Goal: Task Accomplishment & Management: Complete application form

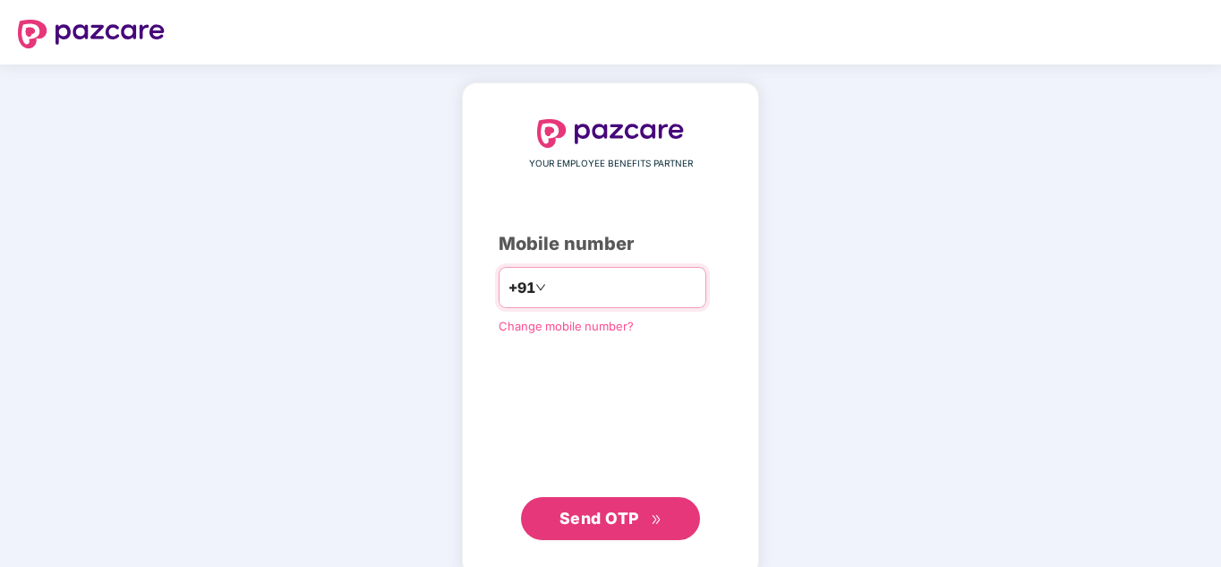
click at [589, 295] on input "number" at bounding box center [623, 287] width 147 height 29
type input "**********"
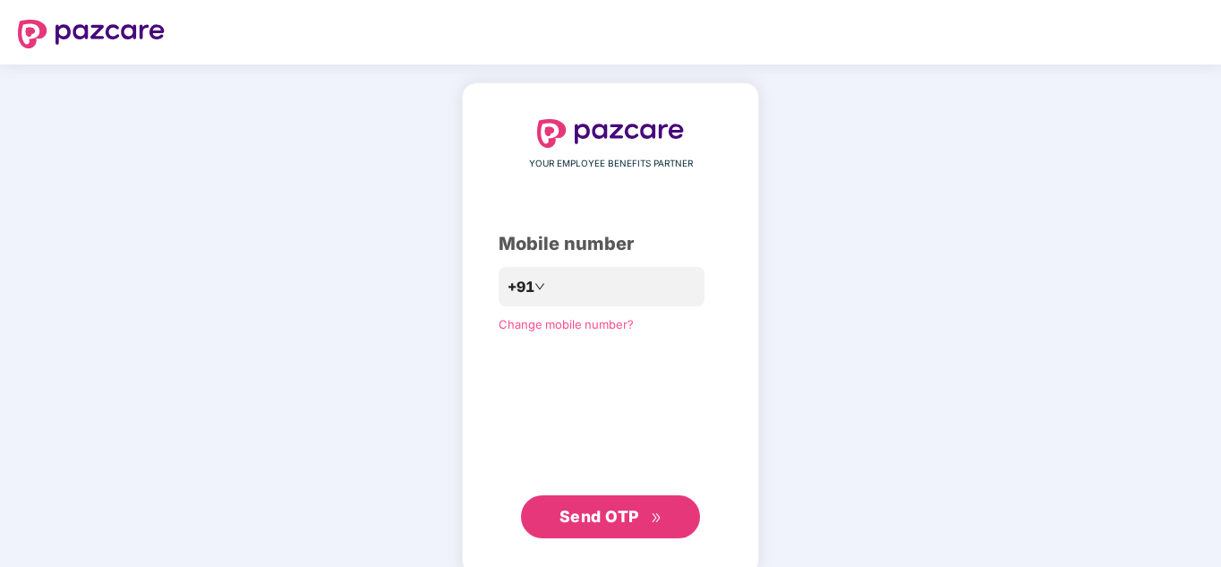
click at [592, 526] on span "Send OTP" at bounding box center [610, 516] width 103 height 25
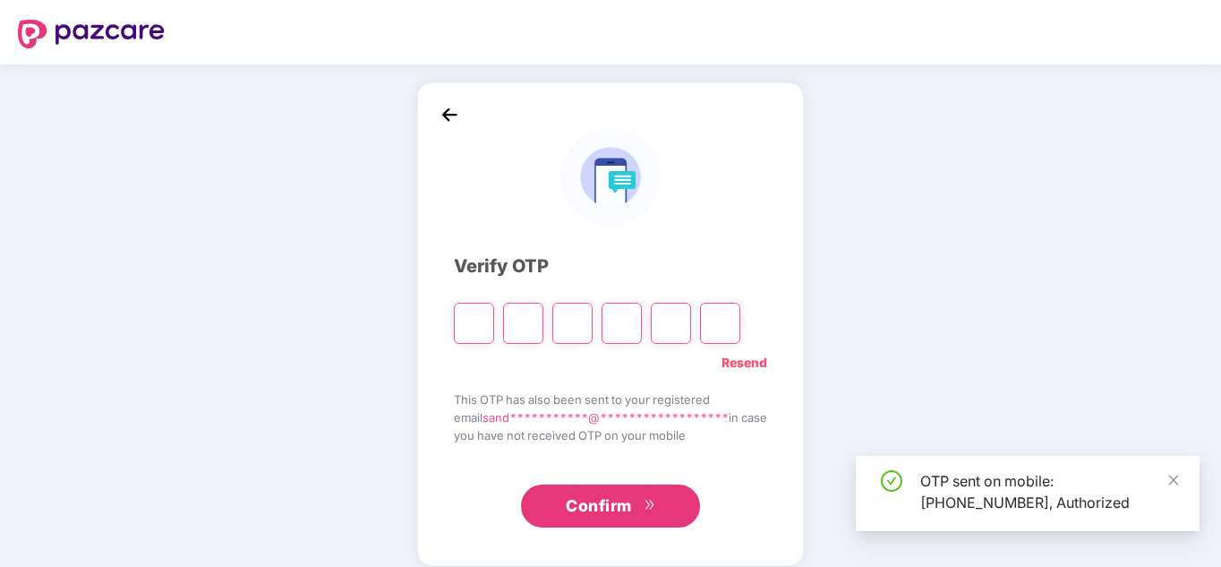
click at [465, 320] on input "Please enter verification code. Digit 1" at bounding box center [474, 323] width 40 height 41
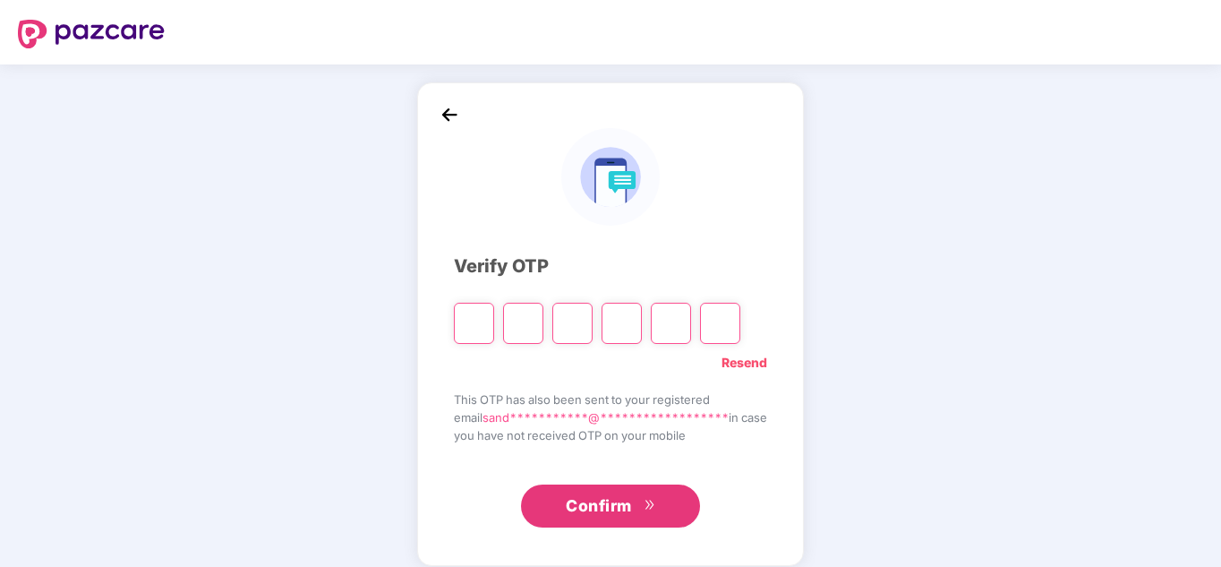
type input "*"
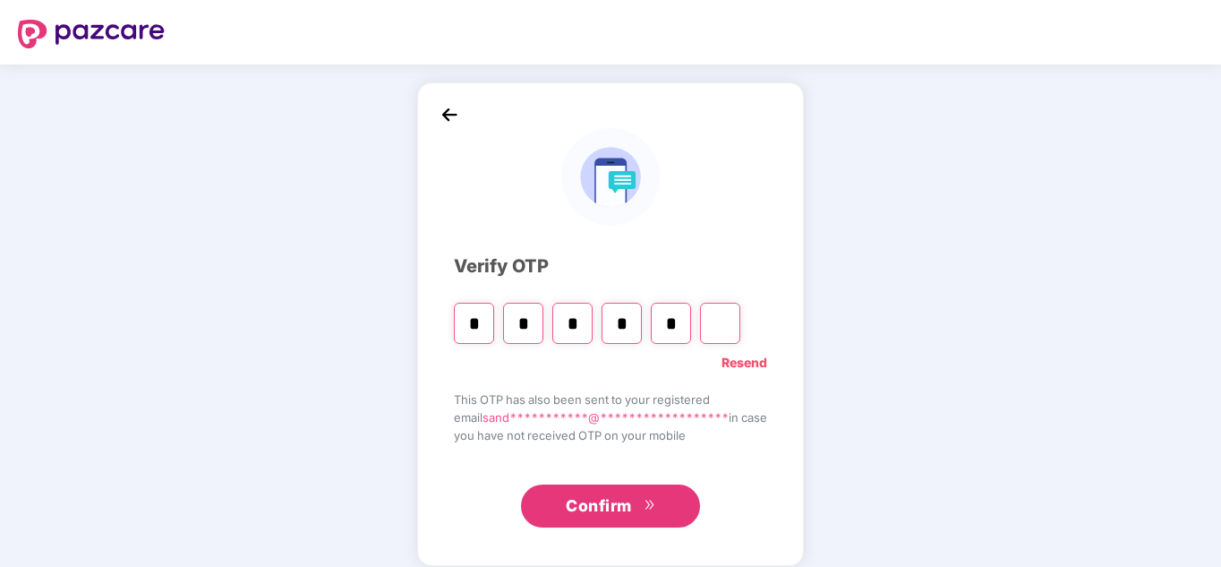
type input "*"
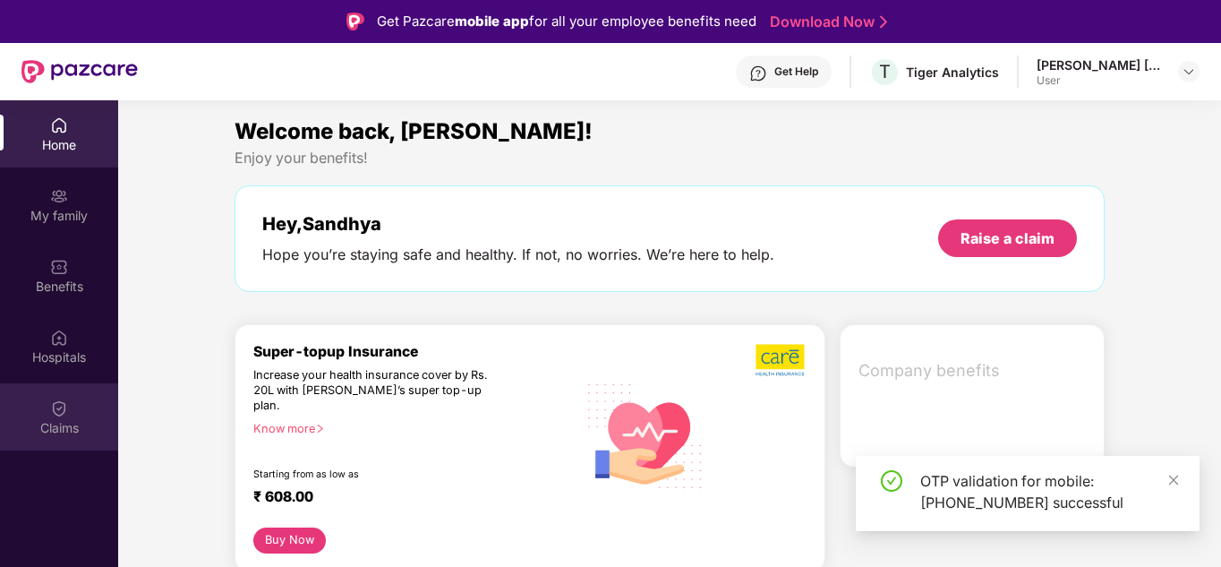
click at [65, 406] on img at bounding box center [59, 408] width 18 height 18
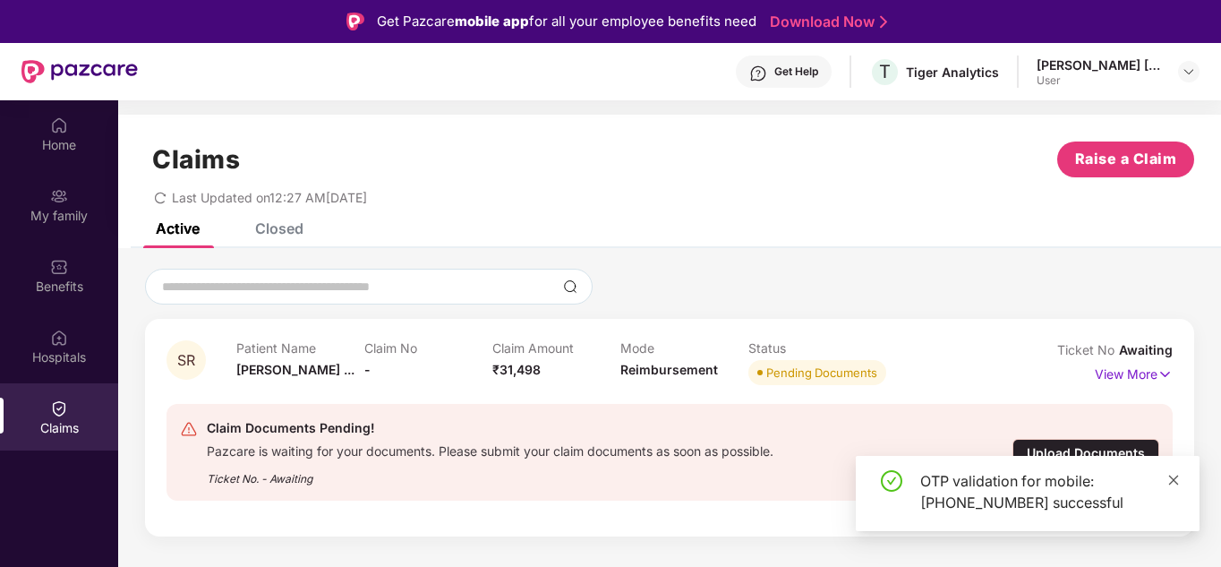
click at [1178, 478] on icon "close" at bounding box center [1173, 480] width 13 height 13
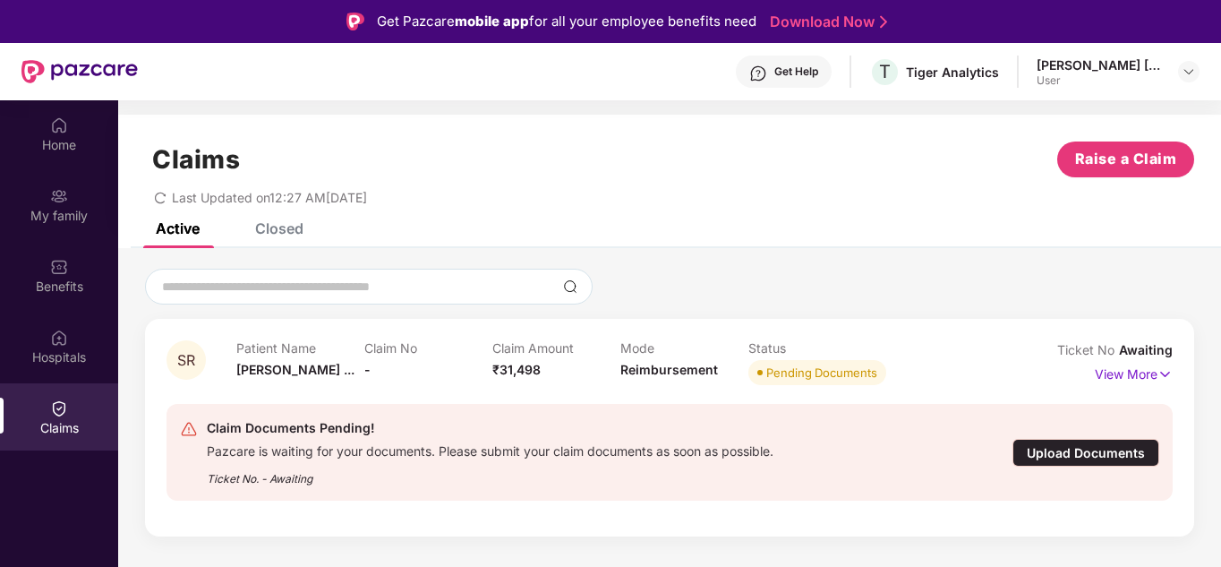
click at [1178, 545] on div "OTP validation for mobile: [PHONE_NUMBER] successful" at bounding box center [1028, 545] width 344 height 0
click at [1056, 456] on div "Upload Documents" at bounding box center [1085, 453] width 147 height 28
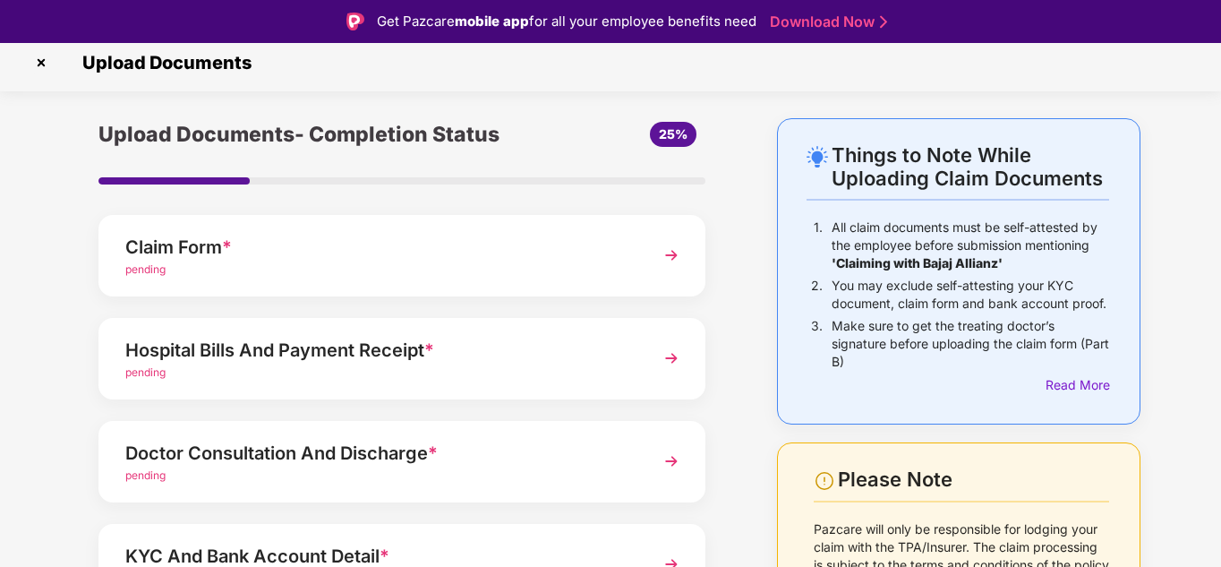
scroll to position [225, 0]
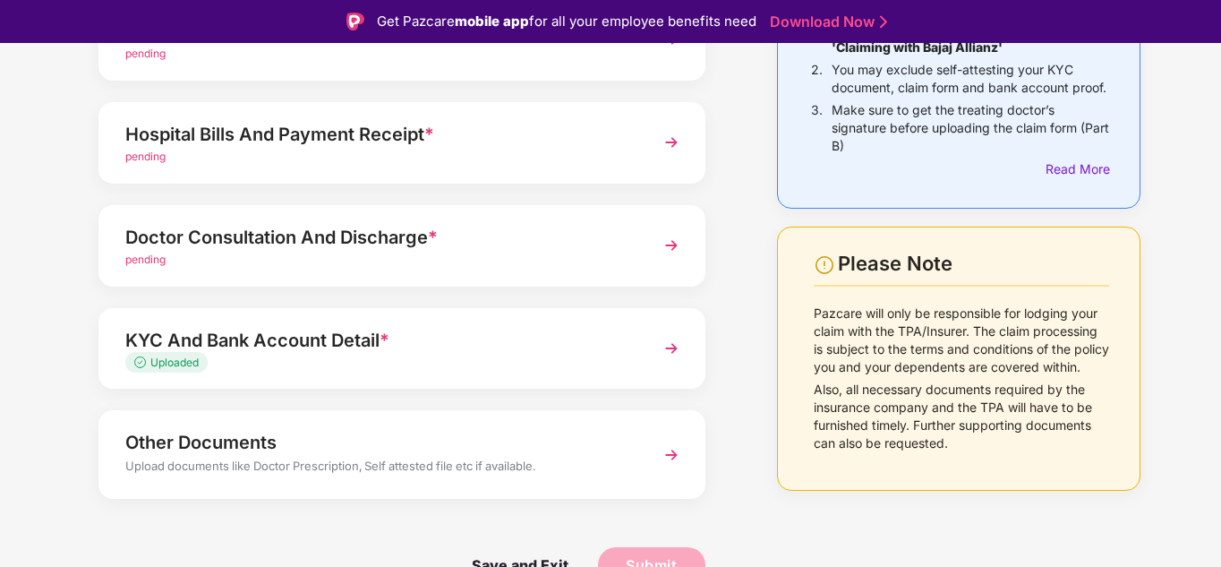
click at [668, 146] on img at bounding box center [671, 142] width 32 height 32
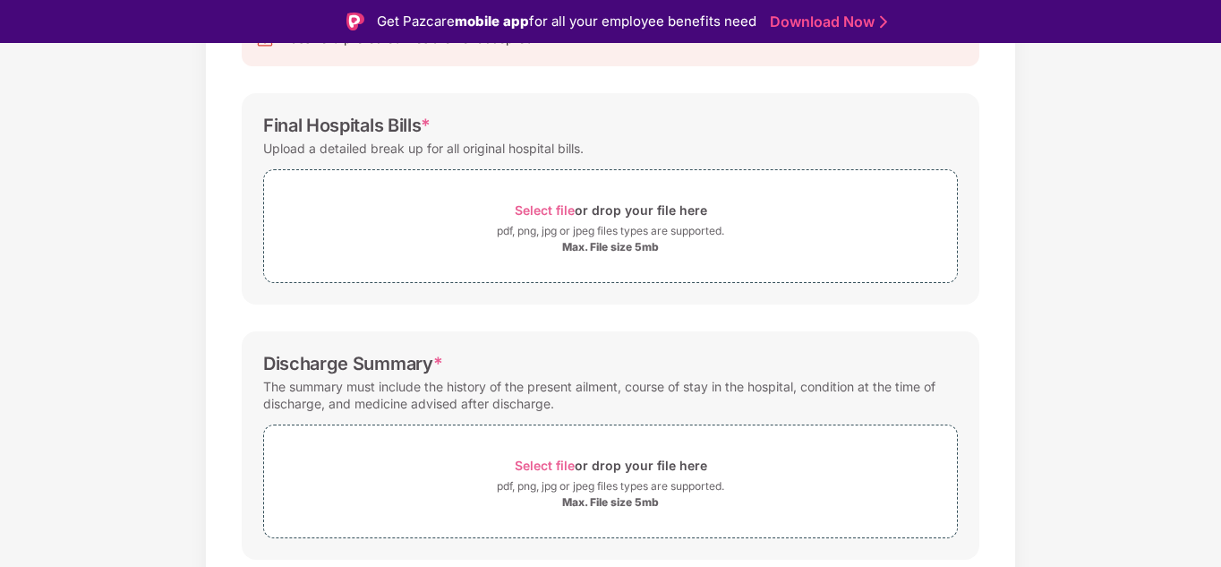
scroll to position [231, 0]
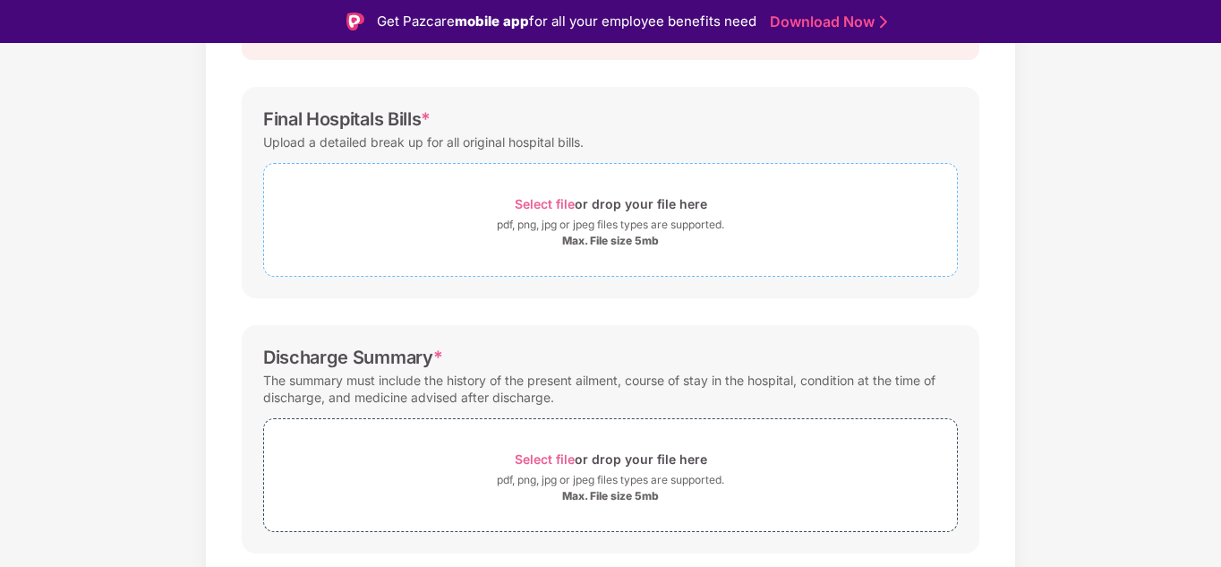
click at [528, 203] on span "Select file" at bounding box center [545, 203] width 60 height 15
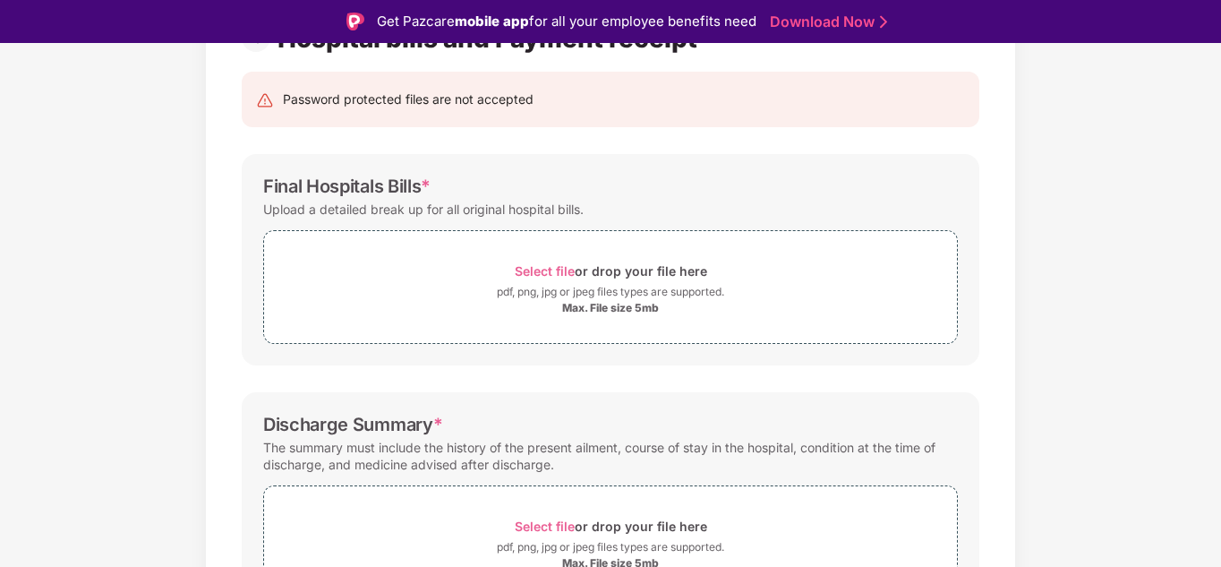
scroll to position [165, 0]
click at [534, 271] on span "Select file" at bounding box center [545, 269] width 60 height 15
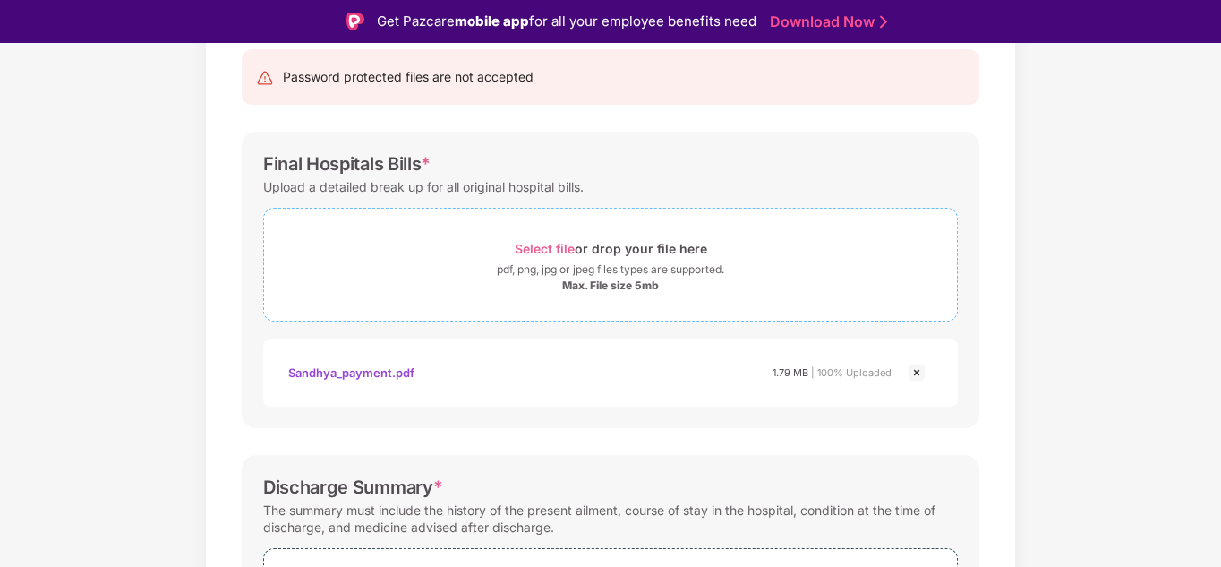
scroll to position [185, 0]
click at [916, 379] on img at bounding box center [916, 373] width 21 height 21
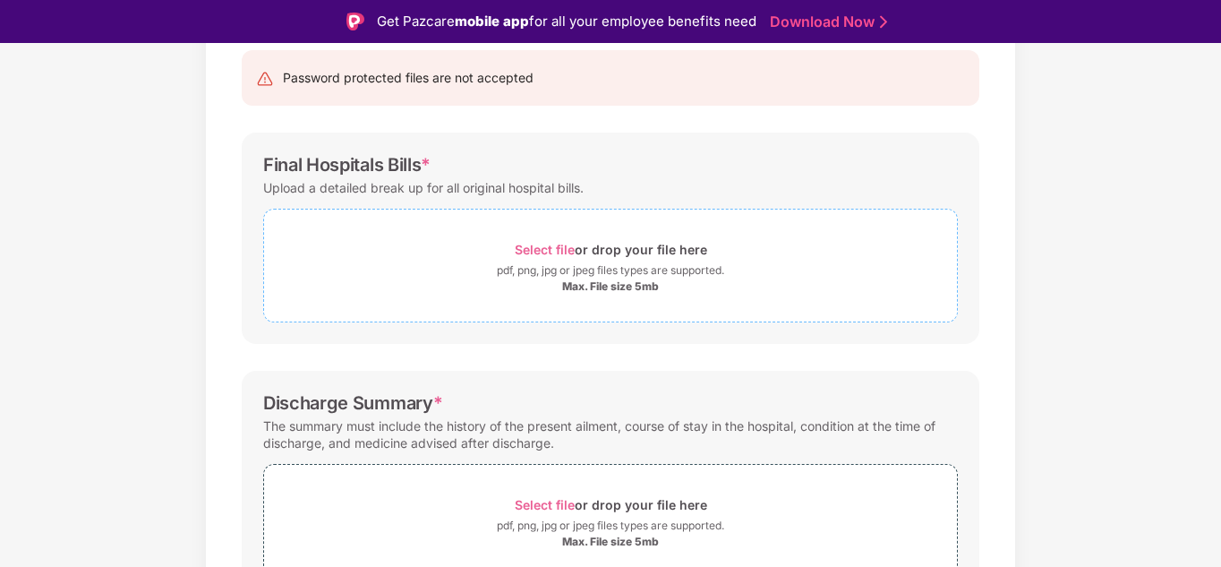
scroll to position [0, 0]
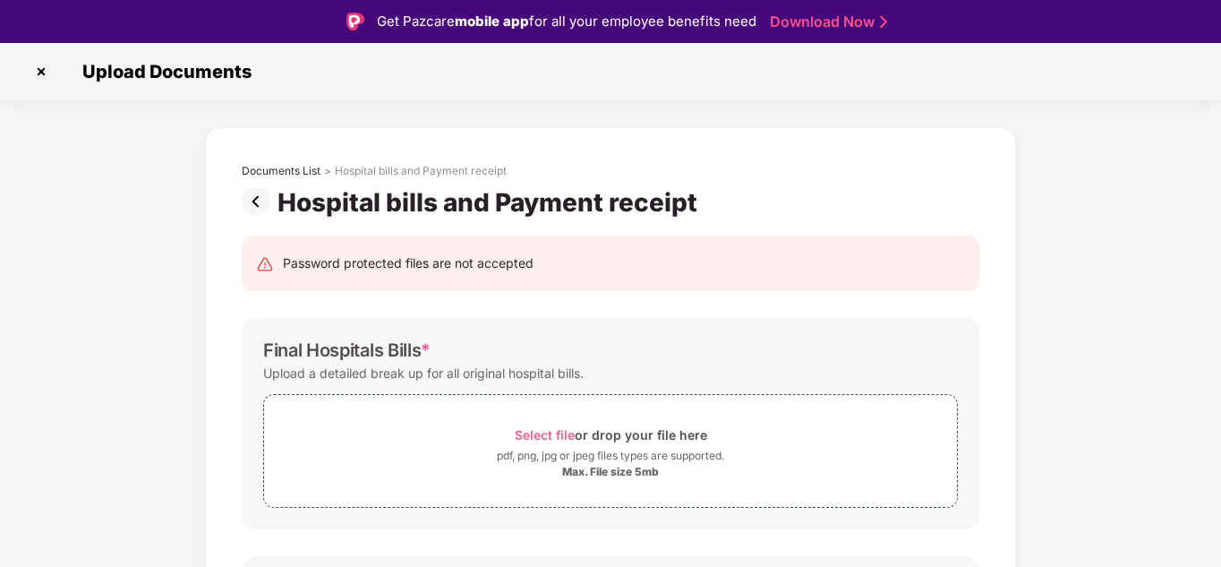
click at [37, 75] on img at bounding box center [41, 71] width 29 height 29
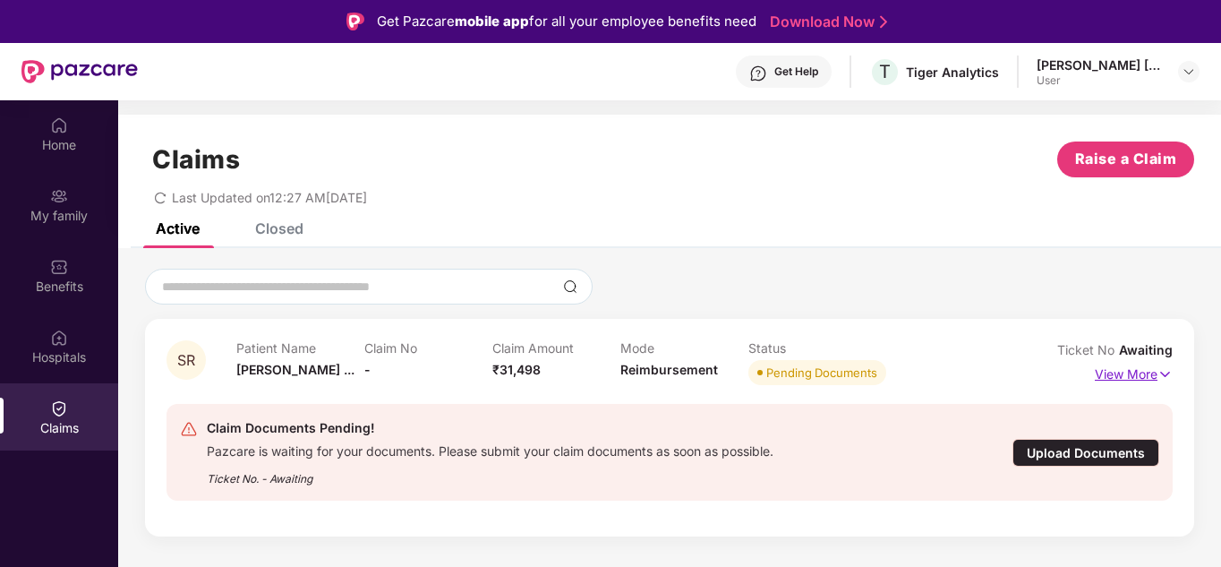
click at [1159, 376] on img at bounding box center [1164, 374] width 15 height 20
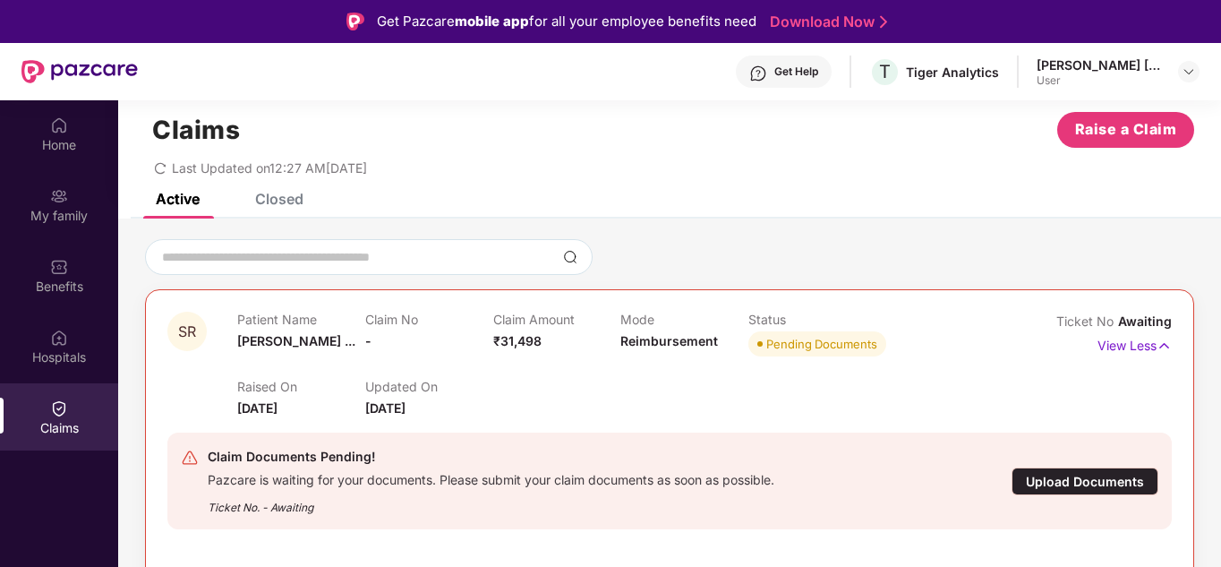
scroll to position [30, 0]
click at [1141, 131] on span "Raise a Claim" at bounding box center [1126, 128] width 102 height 22
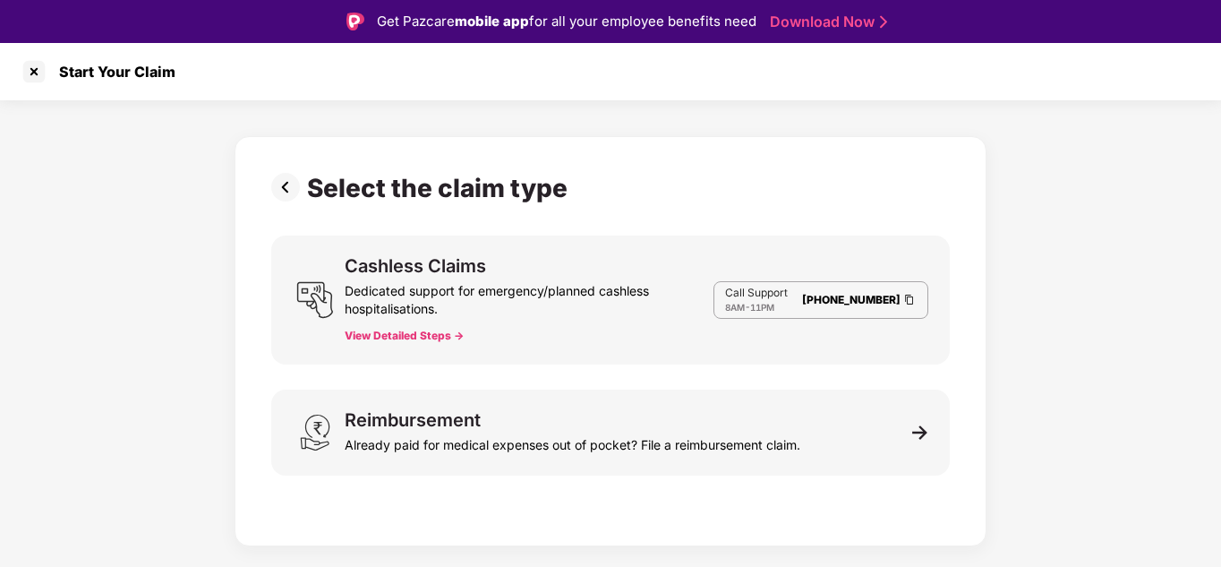
scroll to position [0, 0]
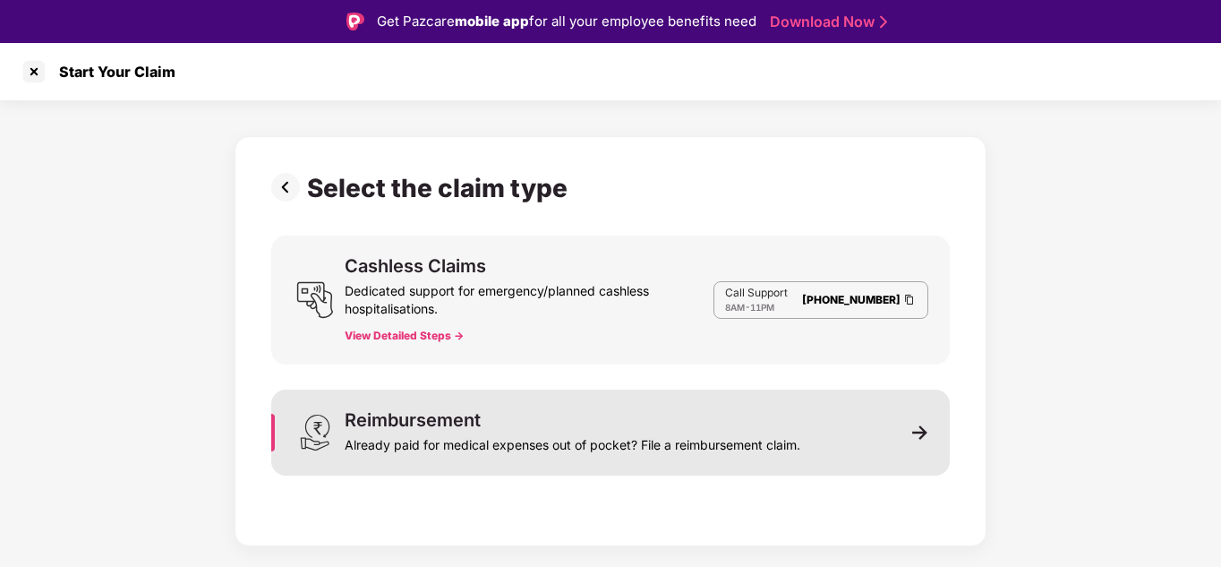
click at [571, 420] on div "Reimbursement Already paid for medical expenses out of pocket? File a reimburse…" at bounding box center [573, 432] width 456 height 43
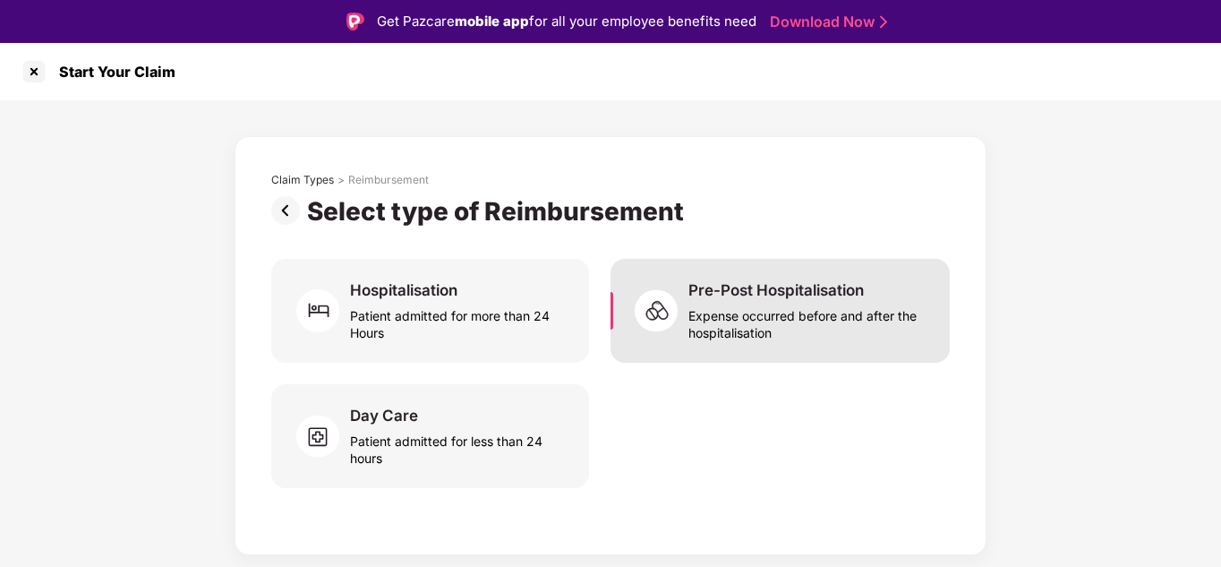
click at [739, 307] on div "Expense occurred before and after the hospitalisation" at bounding box center [808, 320] width 240 height 41
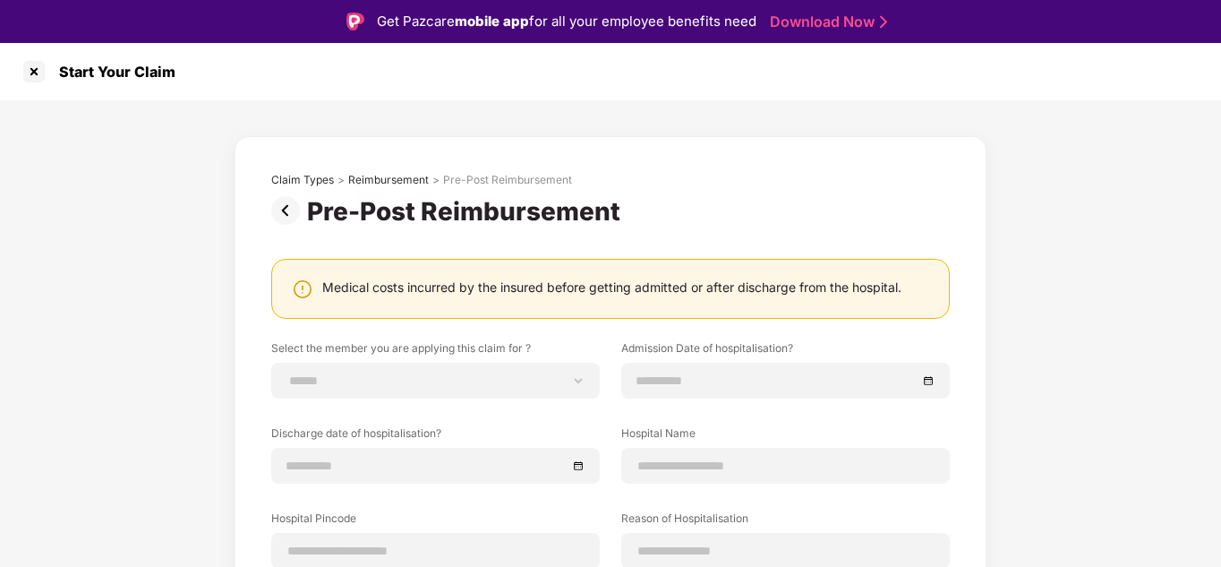
scroll to position [245, 0]
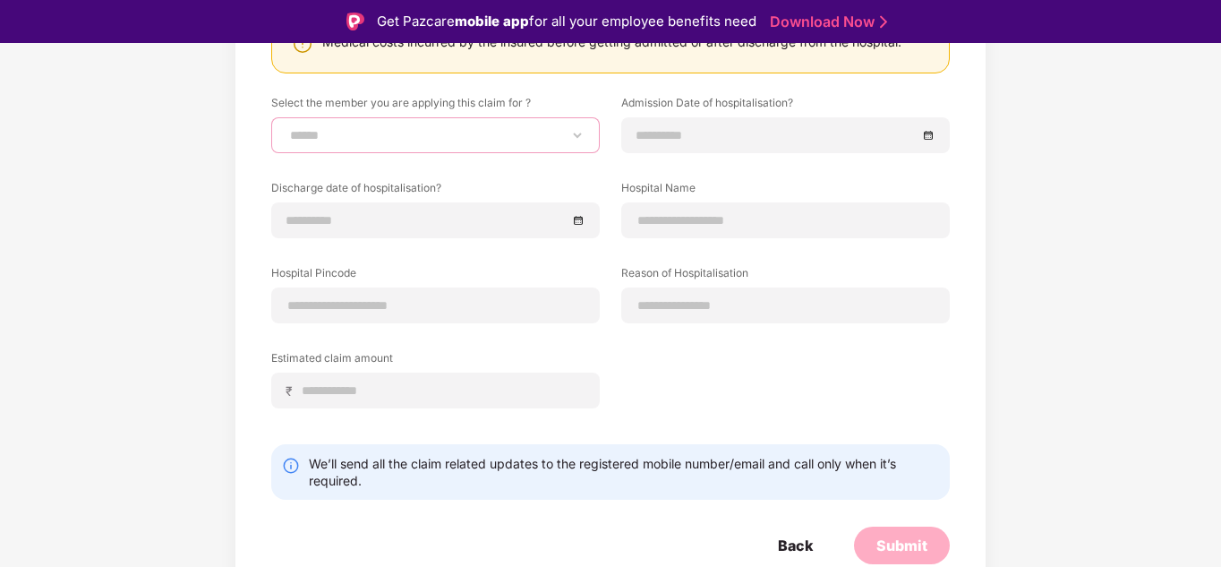
click at [523, 141] on select "**********" at bounding box center [435, 135] width 298 height 14
select select "**********"
click at [286, 128] on select "**********" at bounding box center [435, 135] width 298 height 14
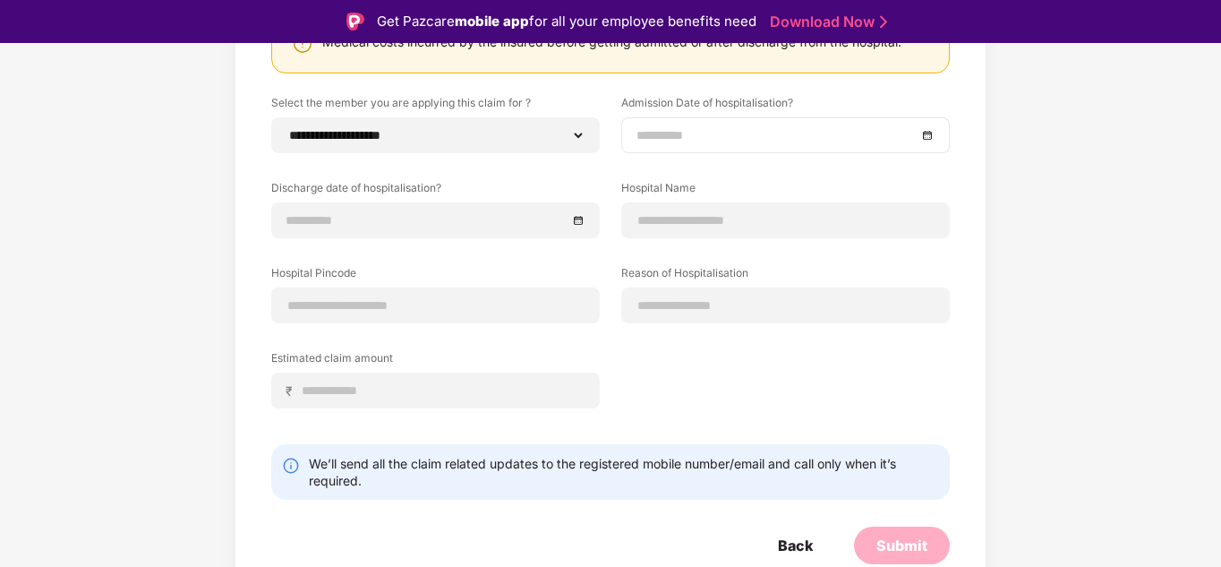
click at [926, 133] on div at bounding box center [785, 135] width 298 height 20
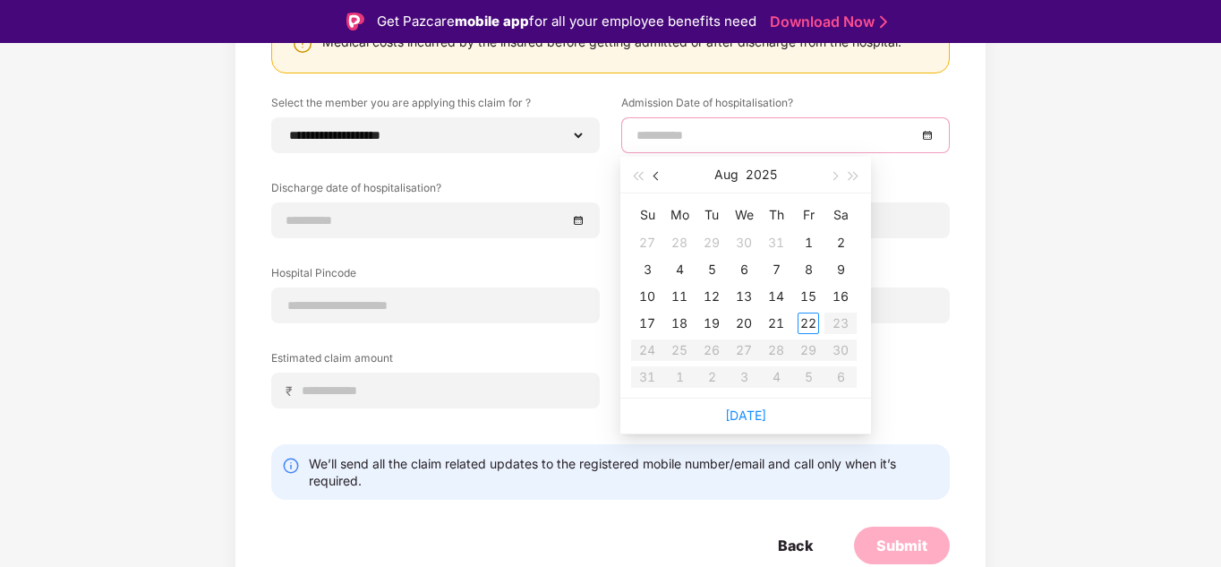
click at [653, 178] on button "button" at bounding box center [657, 175] width 20 height 36
type input "**********"
click at [807, 235] on div "6" at bounding box center [808, 242] width 21 height 21
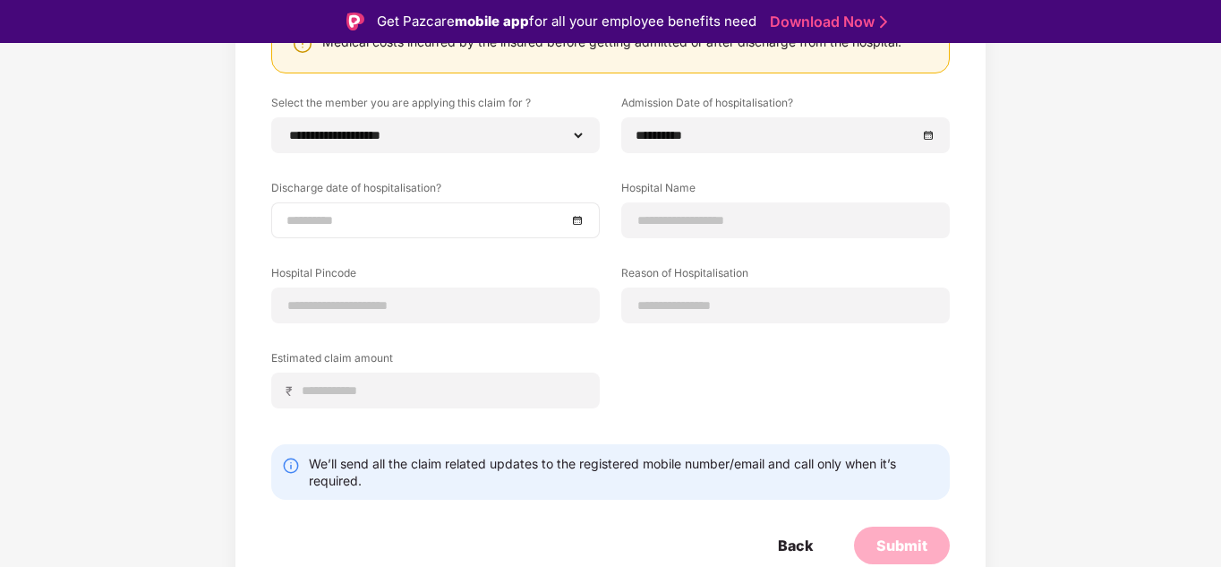
click at [574, 219] on div at bounding box center [435, 220] width 298 height 20
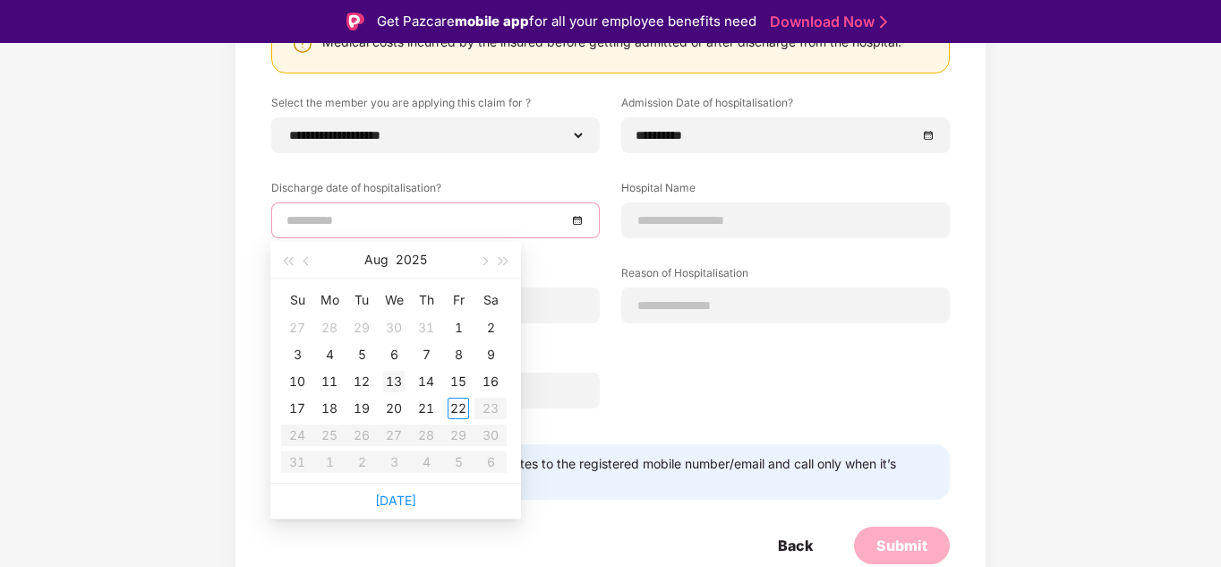
type input "**********"
click at [400, 374] on div "13" at bounding box center [393, 381] width 21 height 21
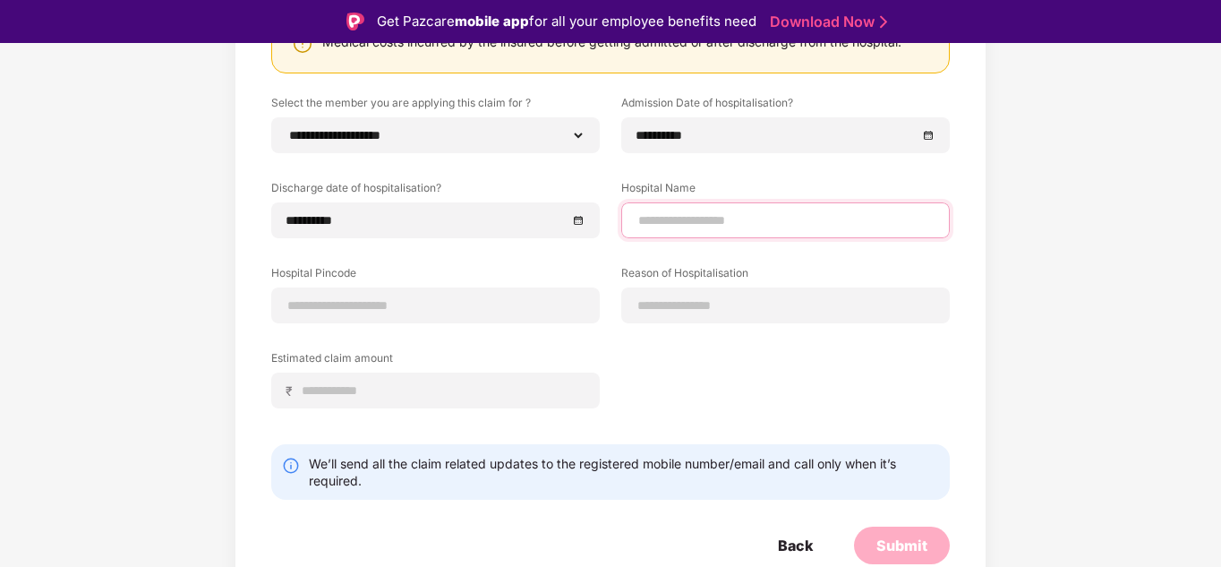
click at [679, 225] on input at bounding box center [785, 220] width 298 height 19
click at [661, 220] on input at bounding box center [785, 220] width 298 height 19
type input "*********"
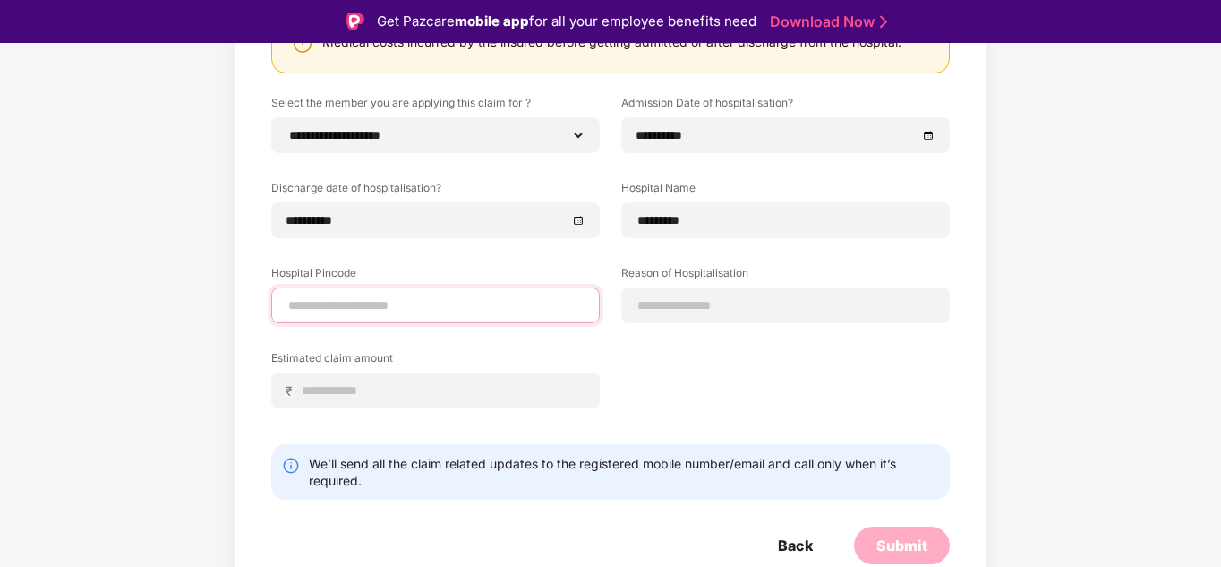
click at [404, 305] on input at bounding box center [435, 305] width 298 height 19
type input "******"
select select "*********"
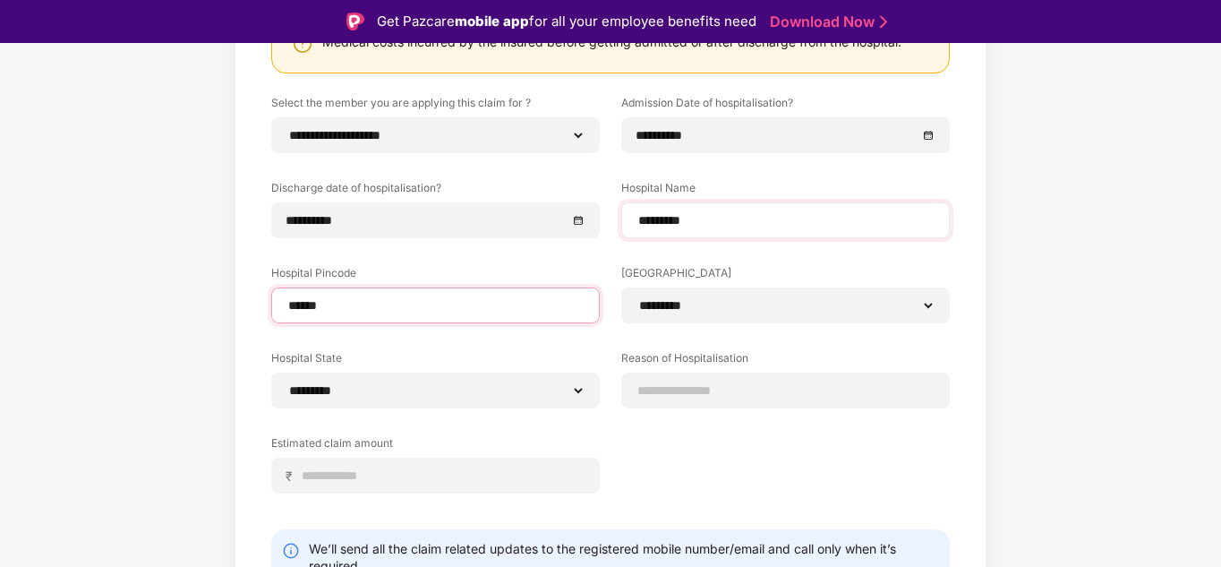
type input "******"
click at [786, 206] on div "*********" at bounding box center [785, 220] width 329 height 36
click at [749, 226] on input "*********" at bounding box center [785, 220] width 298 height 19
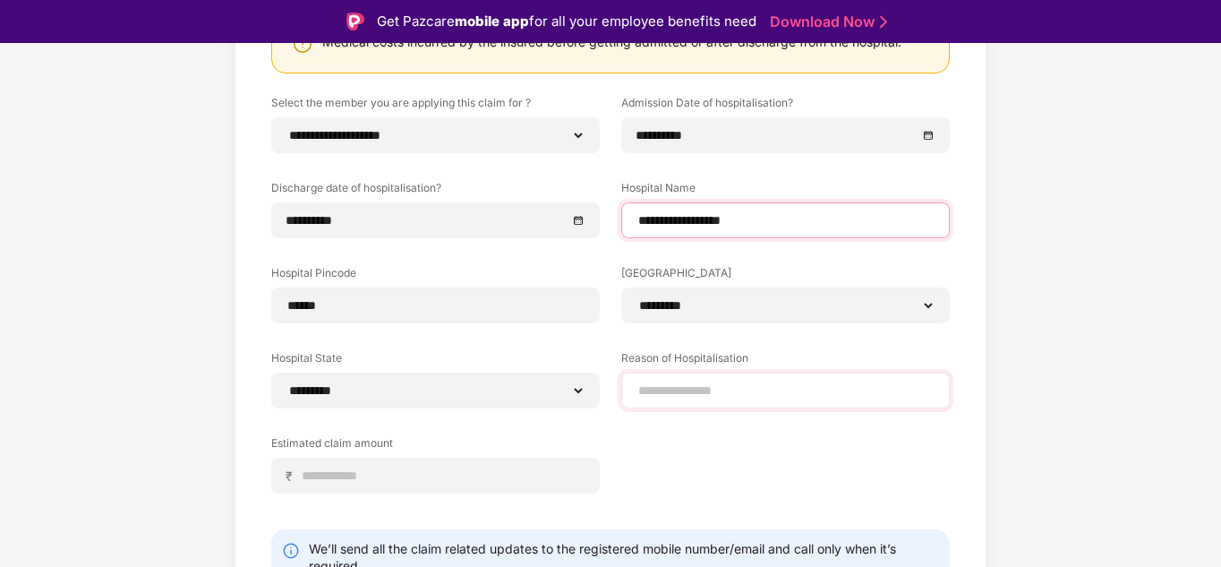
type input "**********"
click at [685, 393] on input at bounding box center [785, 390] width 298 height 19
drag, startPoint x: 713, startPoint y: 382, endPoint x: 512, endPoint y: 410, distance: 202.4
click at [512, 410] on div "**********" at bounding box center [610, 307] width 679 height 425
type input "*"
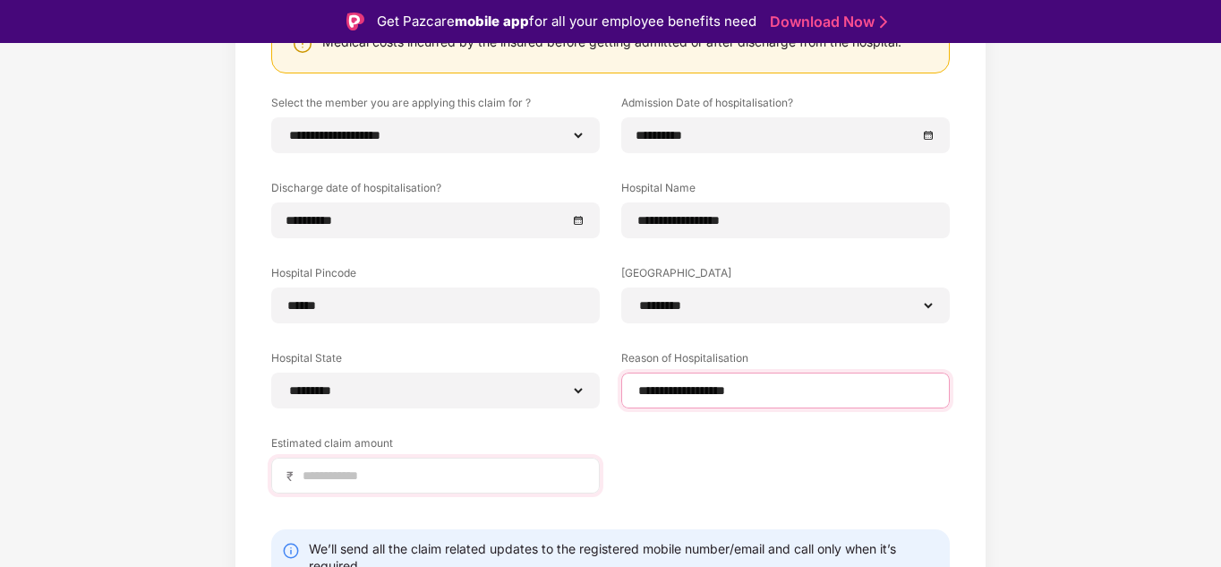
type input "**********"
click at [331, 467] on input at bounding box center [443, 475] width 284 height 19
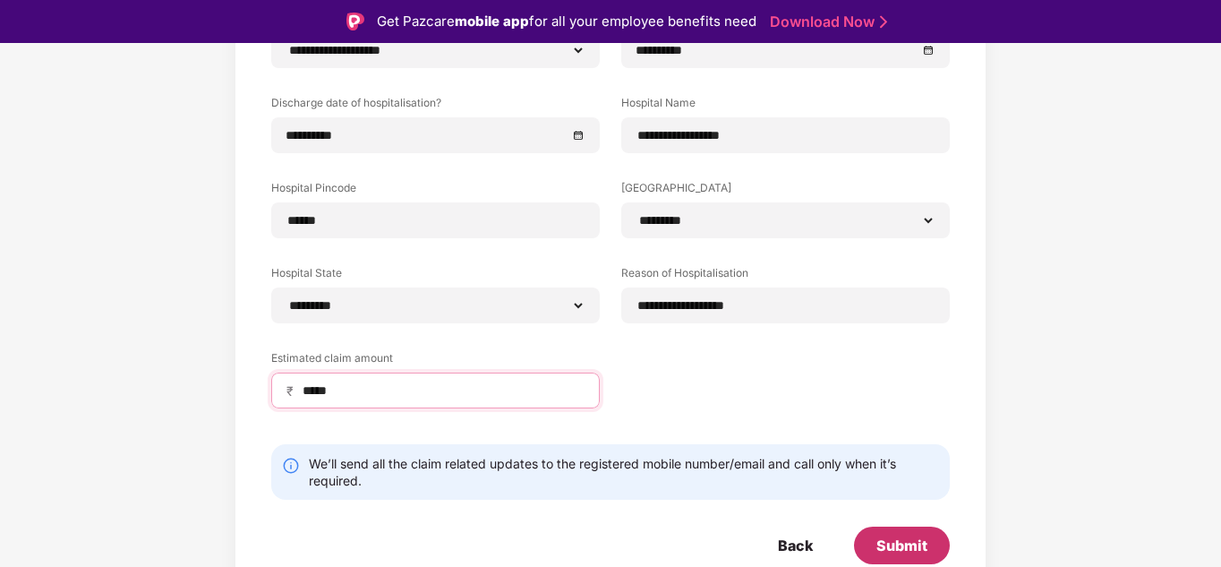
type input "*****"
click at [891, 542] on div "Submit" at bounding box center [901, 545] width 51 height 20
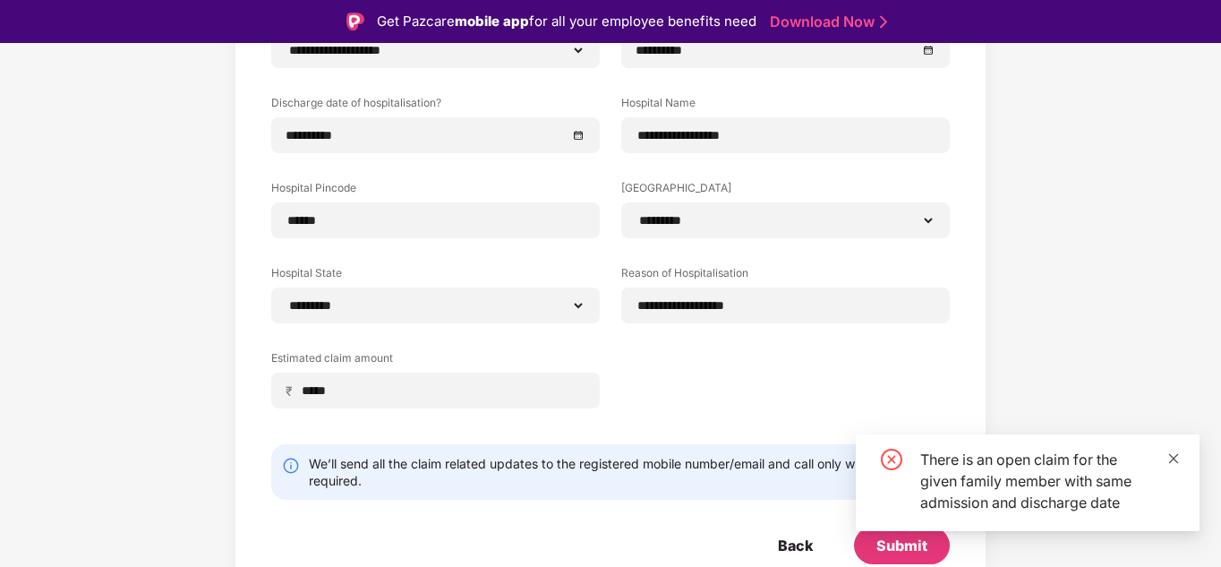
click at [1177, 450] on span at bounding box center [1173, 457] width 13 height 15
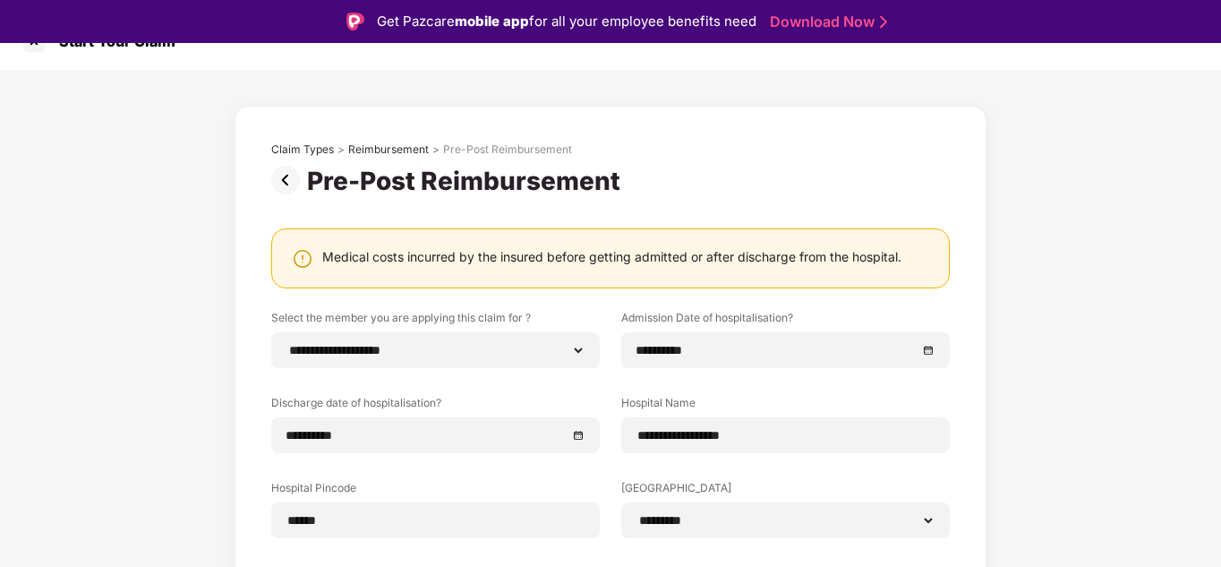
scroll to position [0, 0]
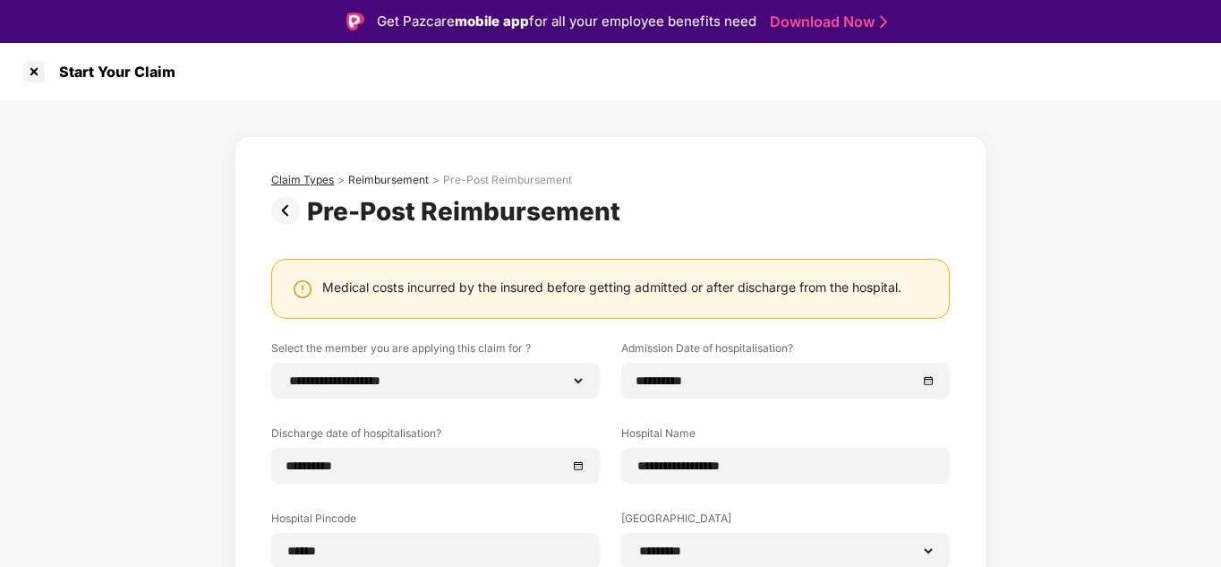
click at [308, 185] on div "Claim Types" at bounding box center [302, 180] width 63 height 14
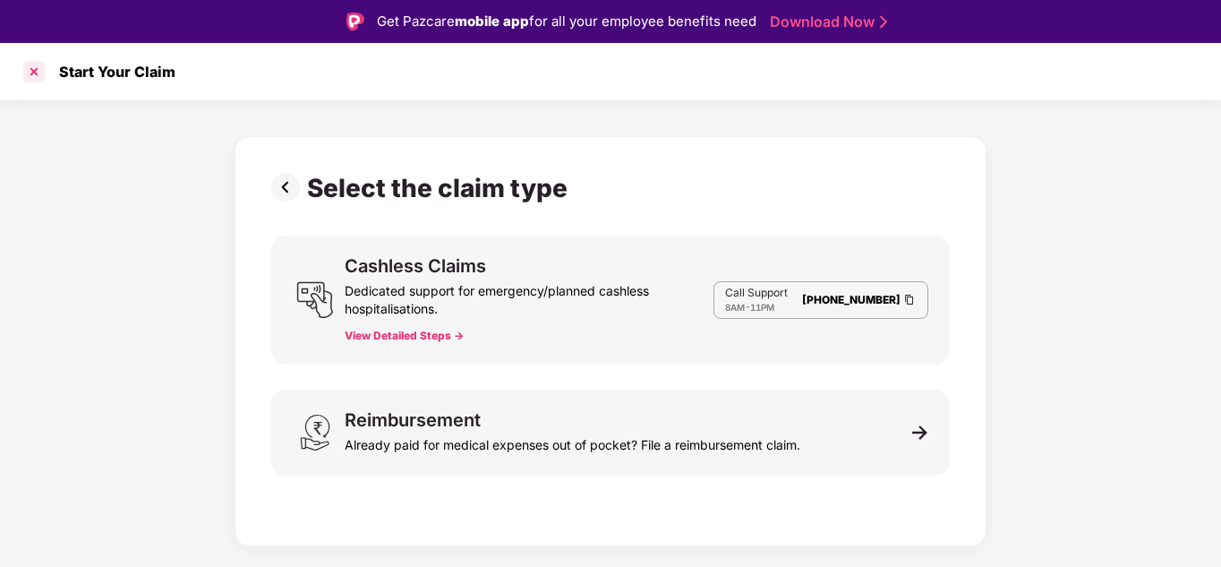
click at [31, 77] on div at bounding box center [34, 71] width 29 height 29
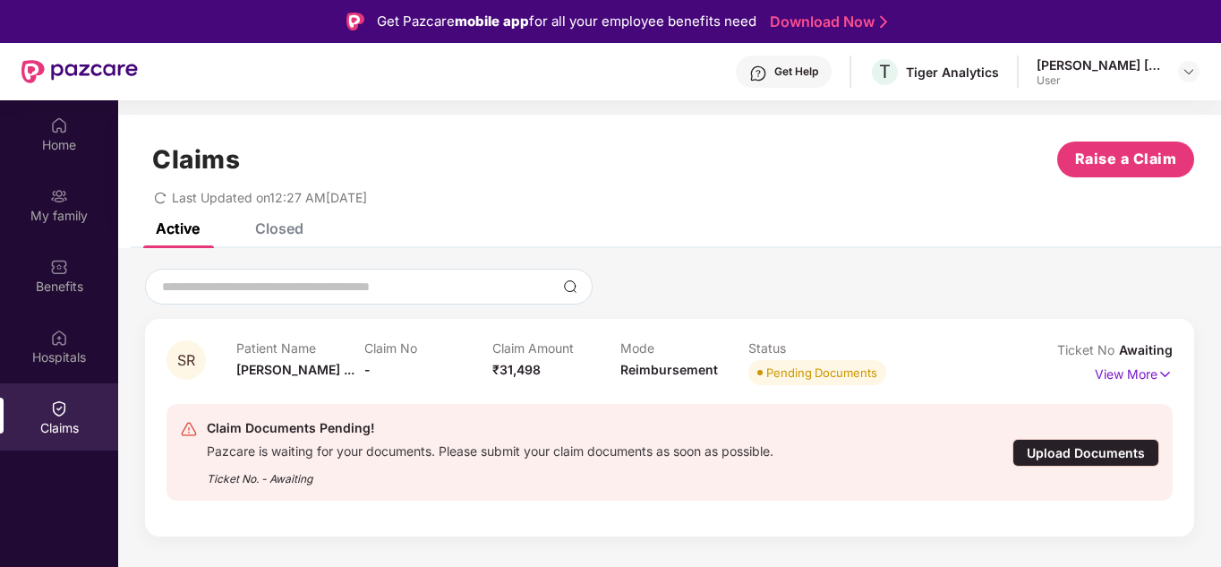
scroll to position [100, 0]
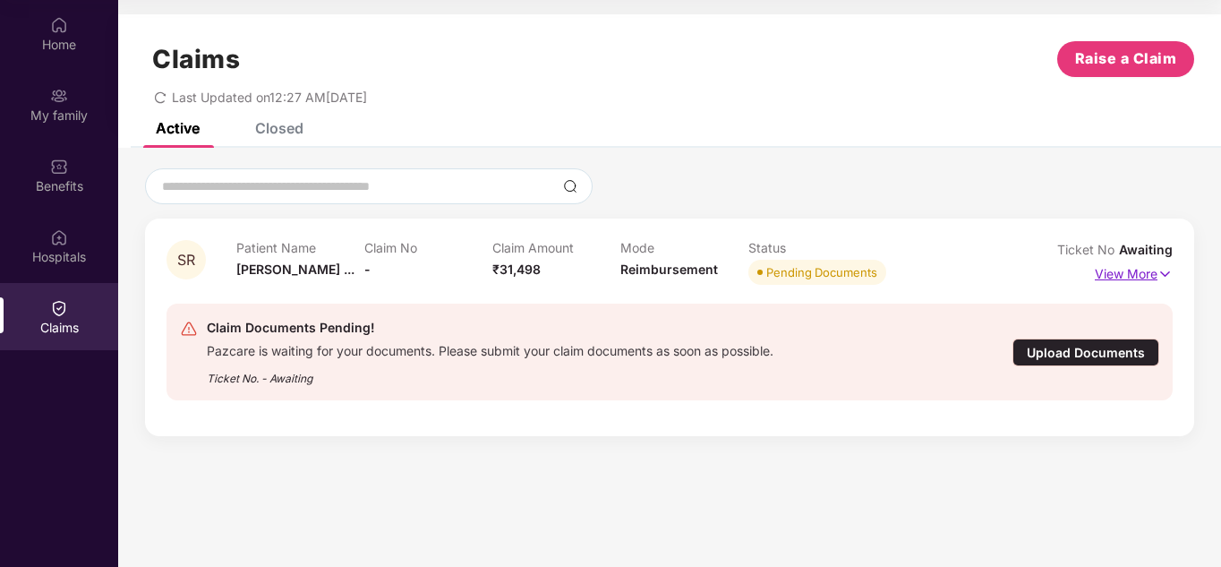
click at [1165, 273] on img at bounding box center [1164, 274] width 15 height 20
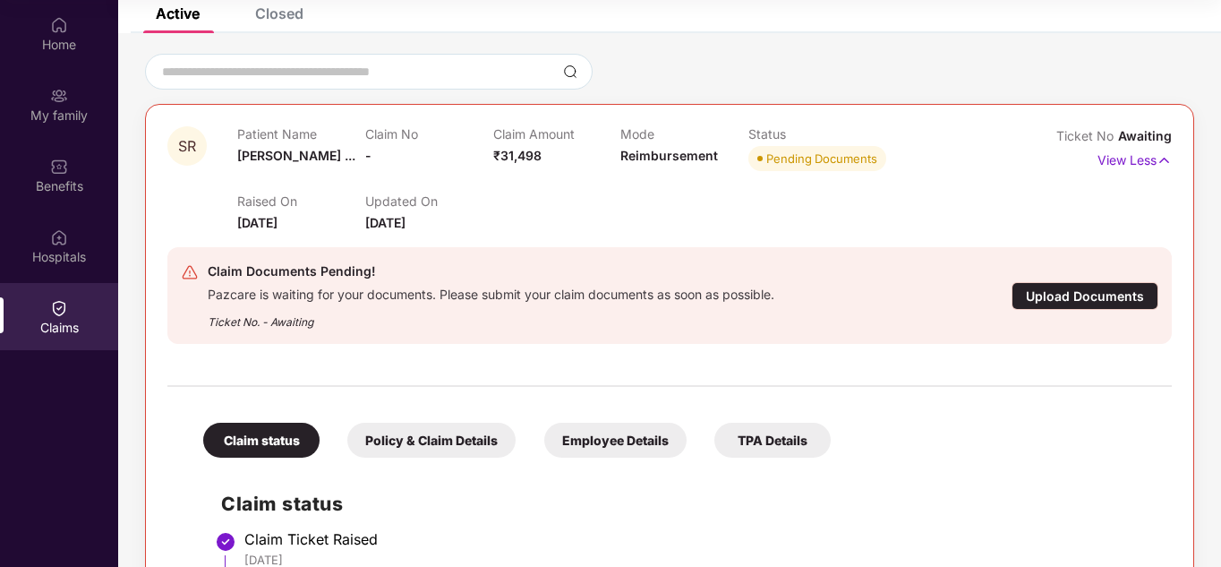
scroll to position [250, 0]
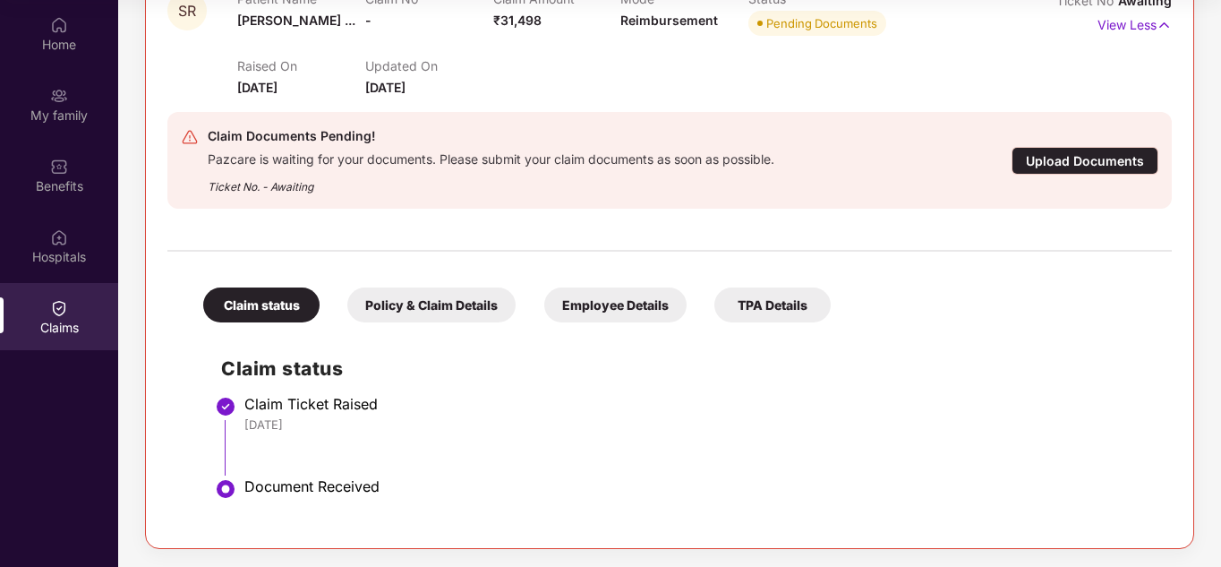
click at [429, 306] on div "Policy & Claim Details" at bounding box center [431, 304] width 168 height 35
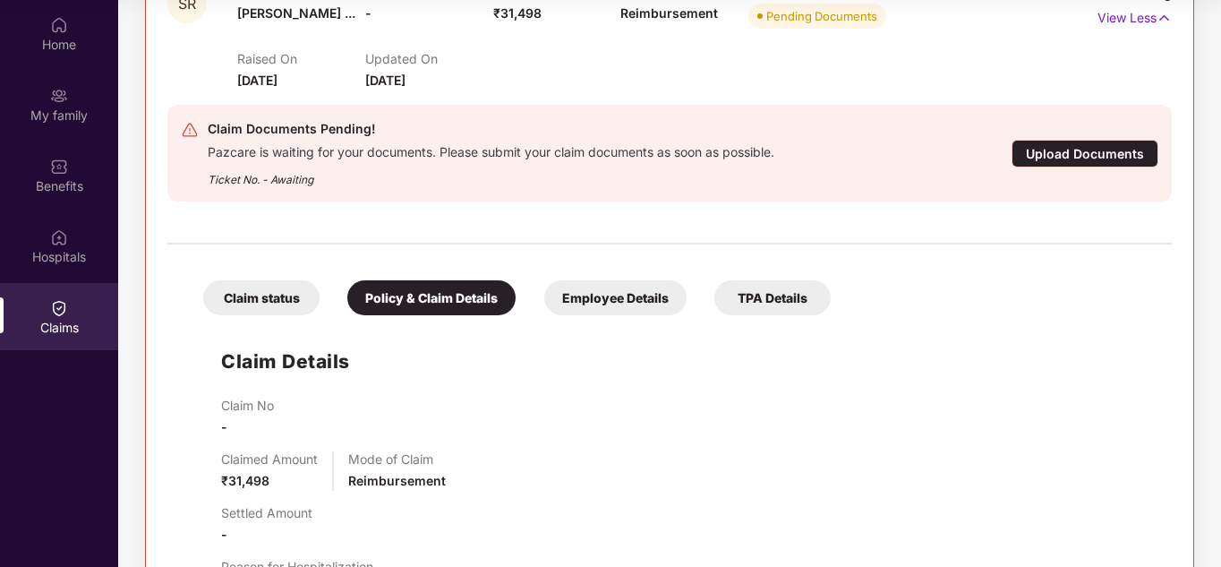
scroll to position [226, 0]
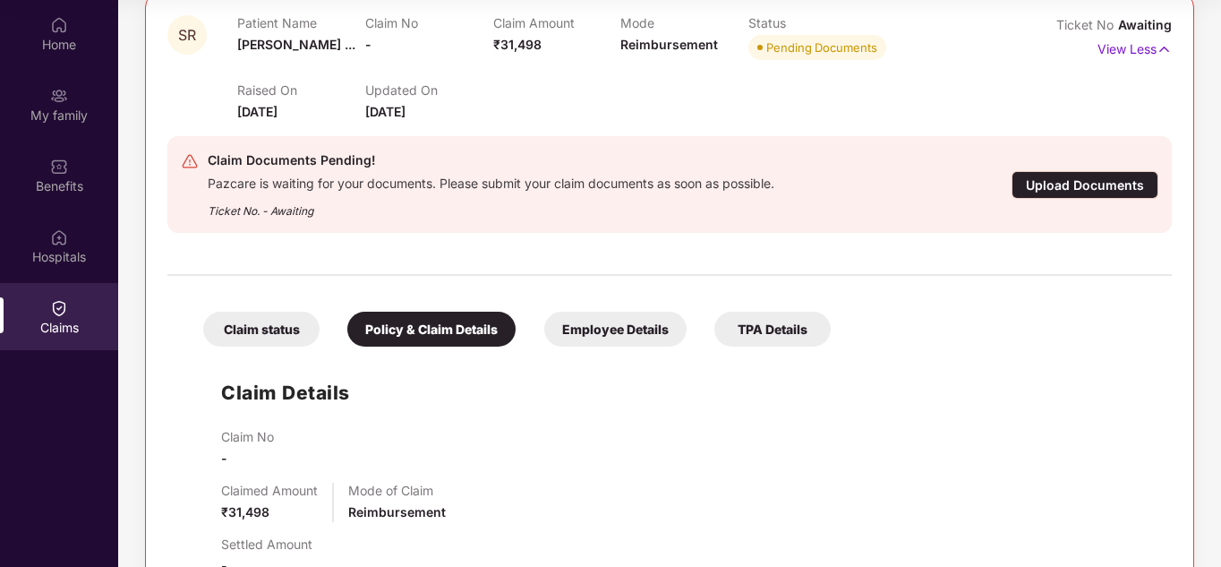
click at [1040, 189] on div "Upload Documents" at bounding box center [1084, 185] width 147 height 28
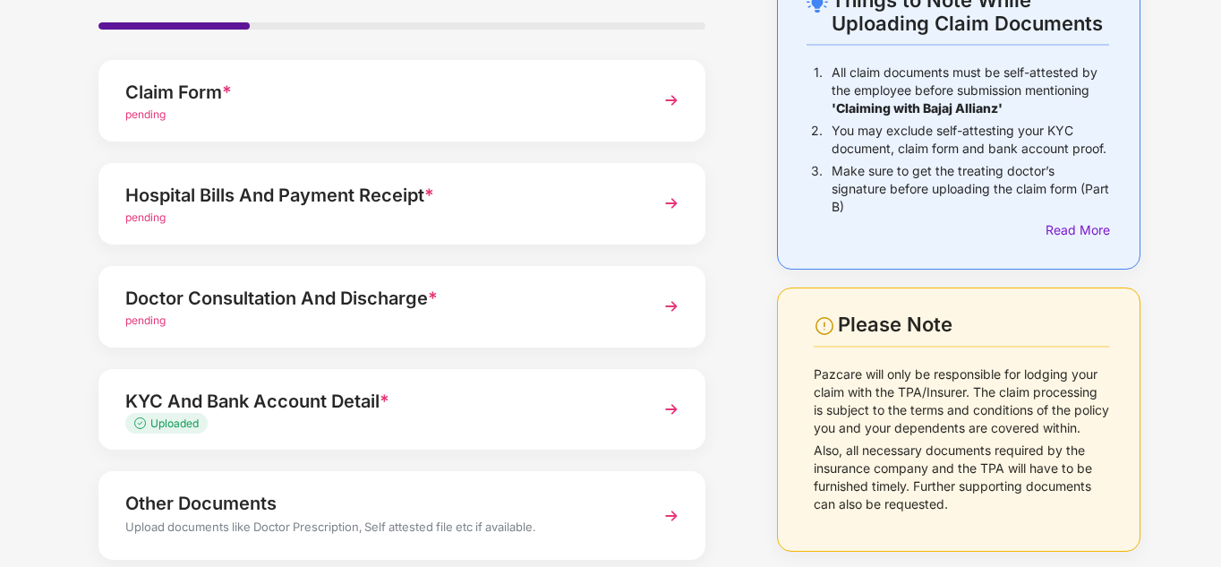
scroll to position [122, 0]
click at [666, 206] on img at bounding box center [671, 202] width 32 height 32
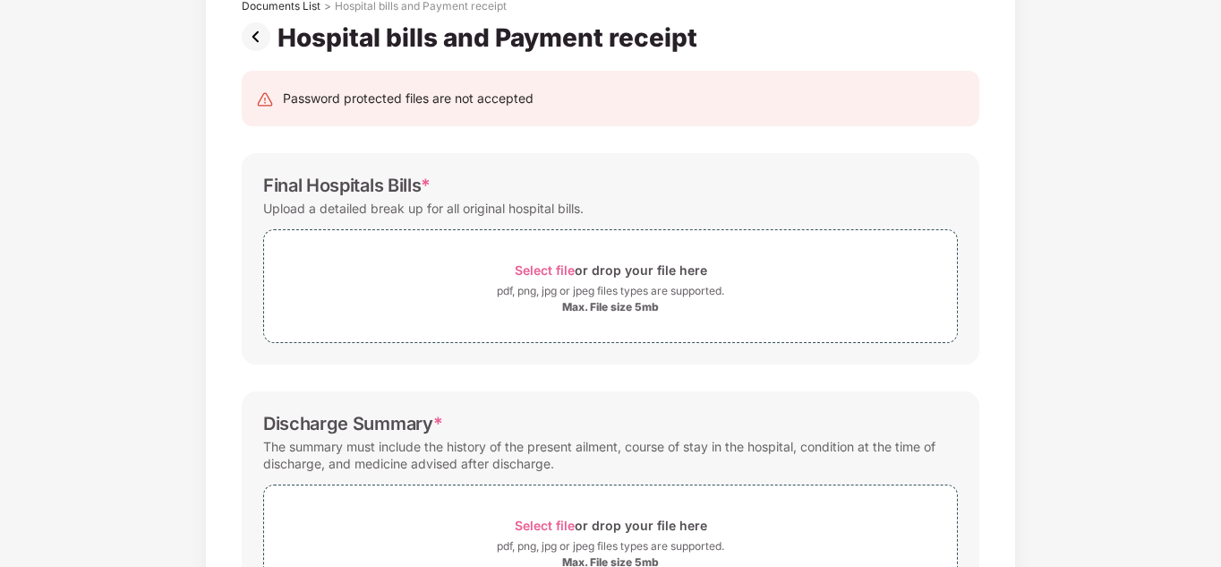
scroll to position [0, 0]
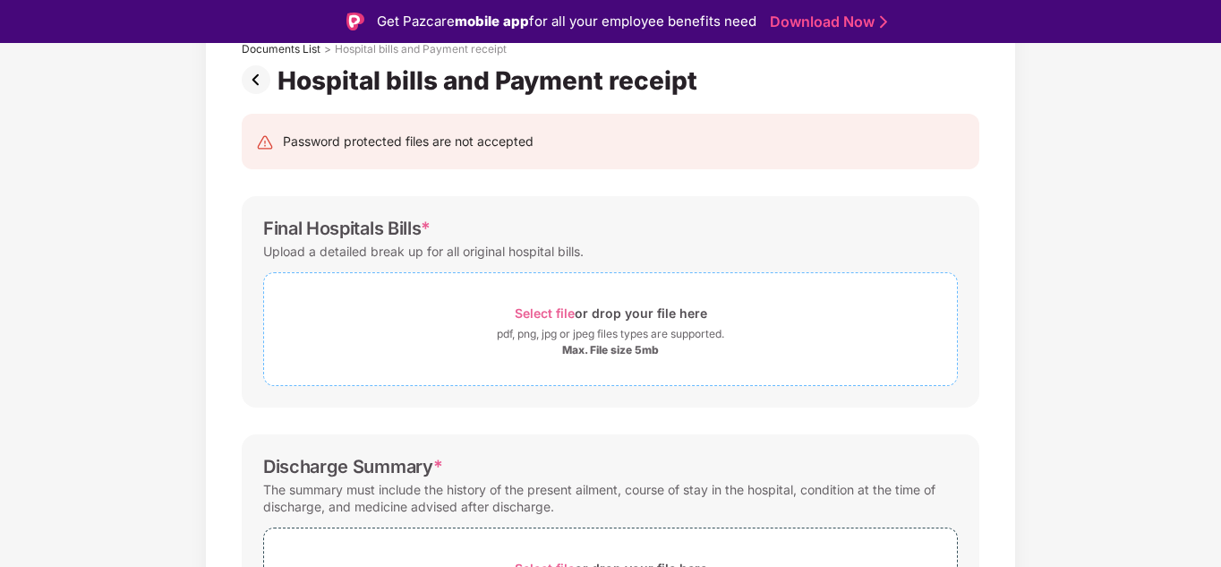
click at [536, 307] on span "Select file" at bounding box center [545, 312] width 60 height 15
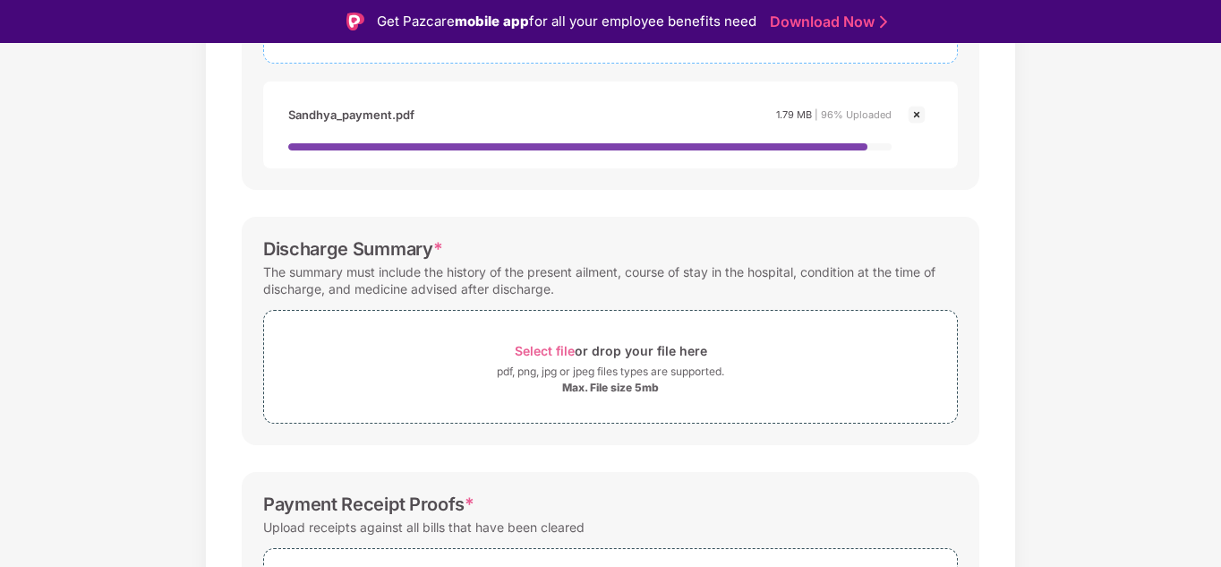
scroll to position [445, 0]
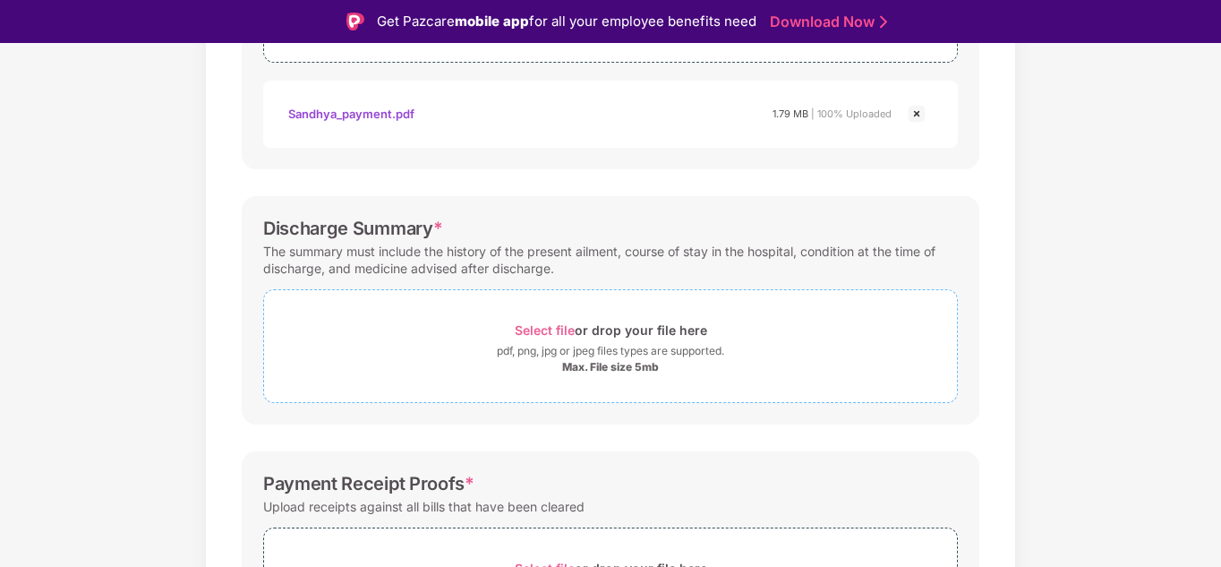
click at [542, 336] on span "Select file" at bounding box center [545, 329] width 60 height 15
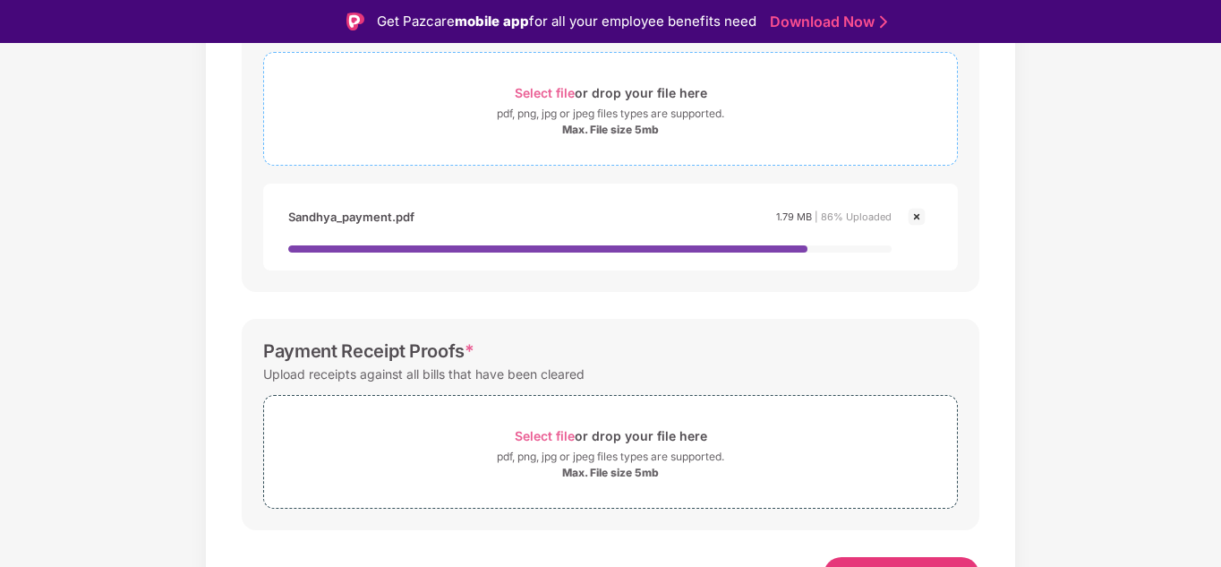
scroll to position [683, 0]
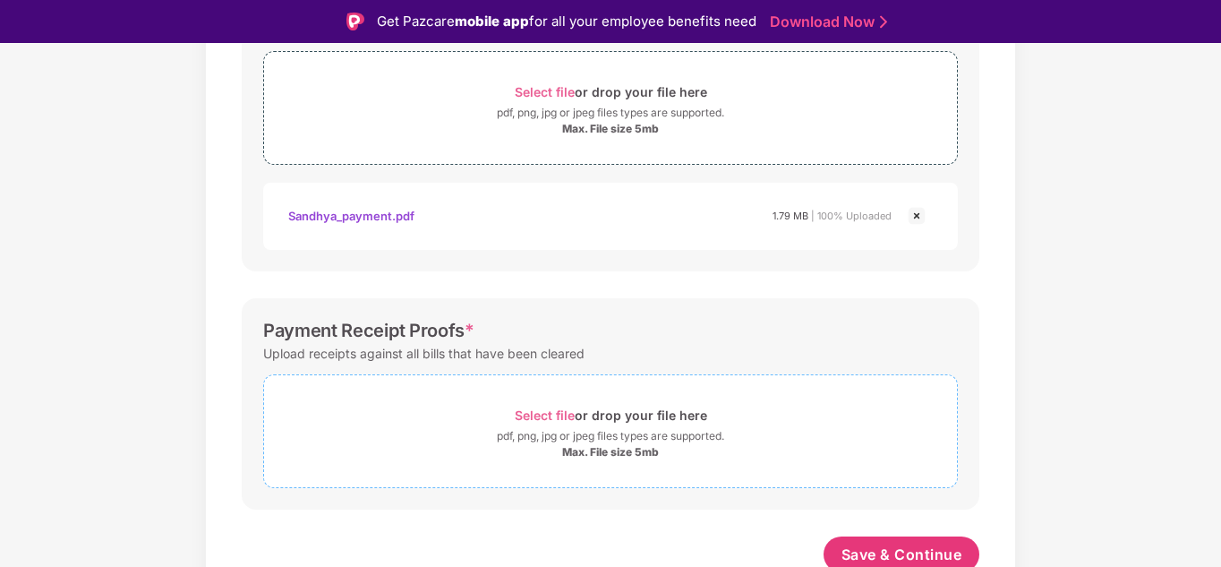
click at [538, 422] on span "Select file" at bounding box center [545, 414] width 60 height 15
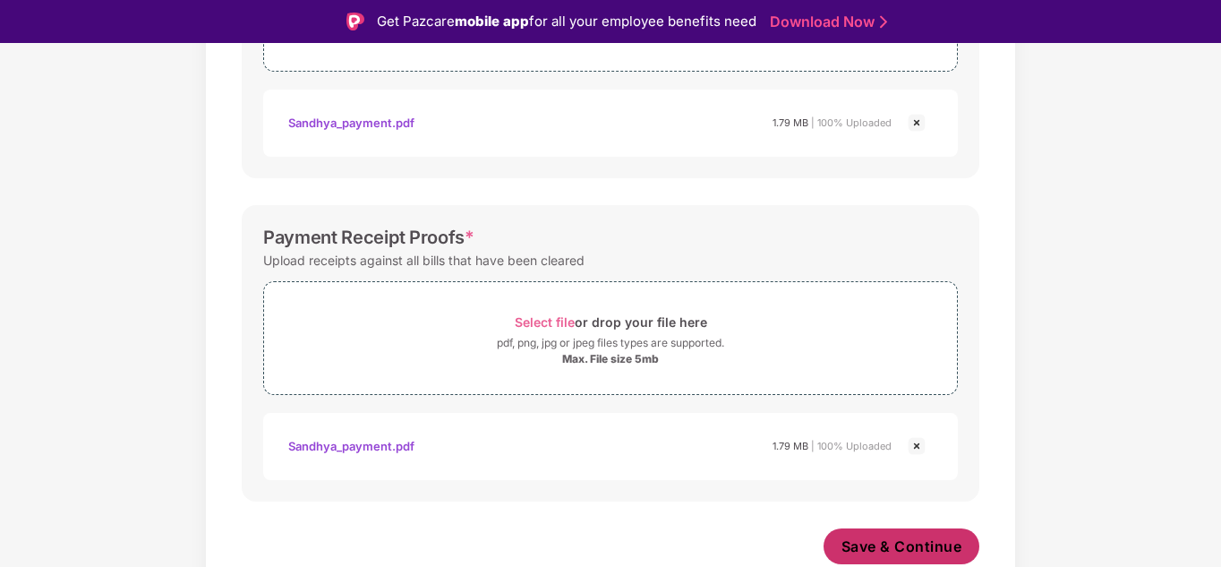
scroll to position [776, 0]
click at [893, 544] on span "Save & Continue" at bounding box center [901, 546] width 121 height 20
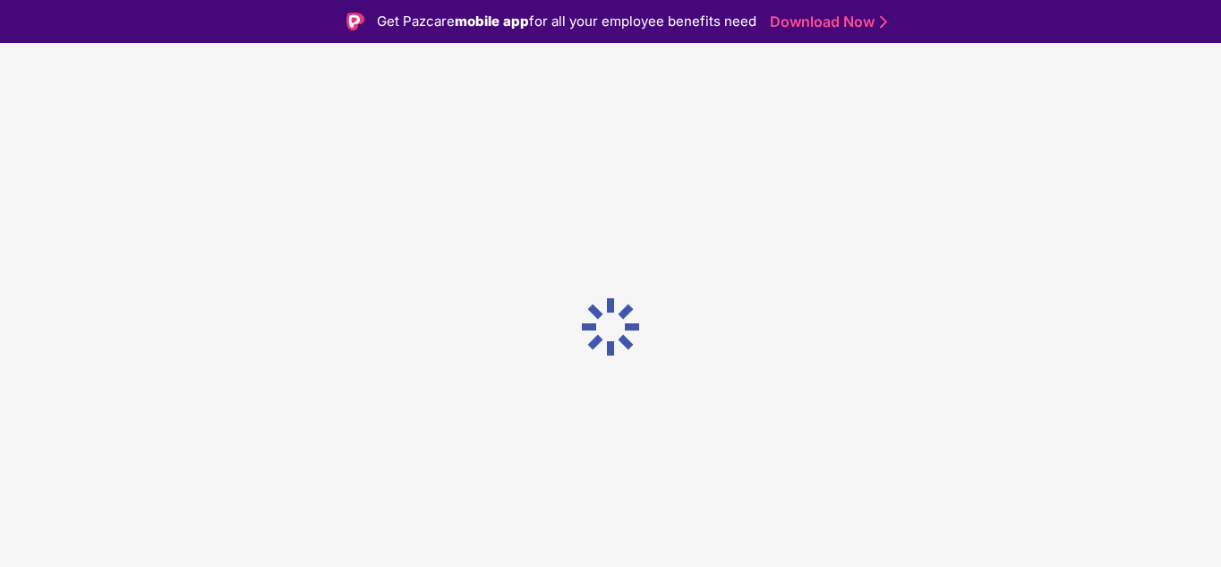
scroll to position [0, 0]
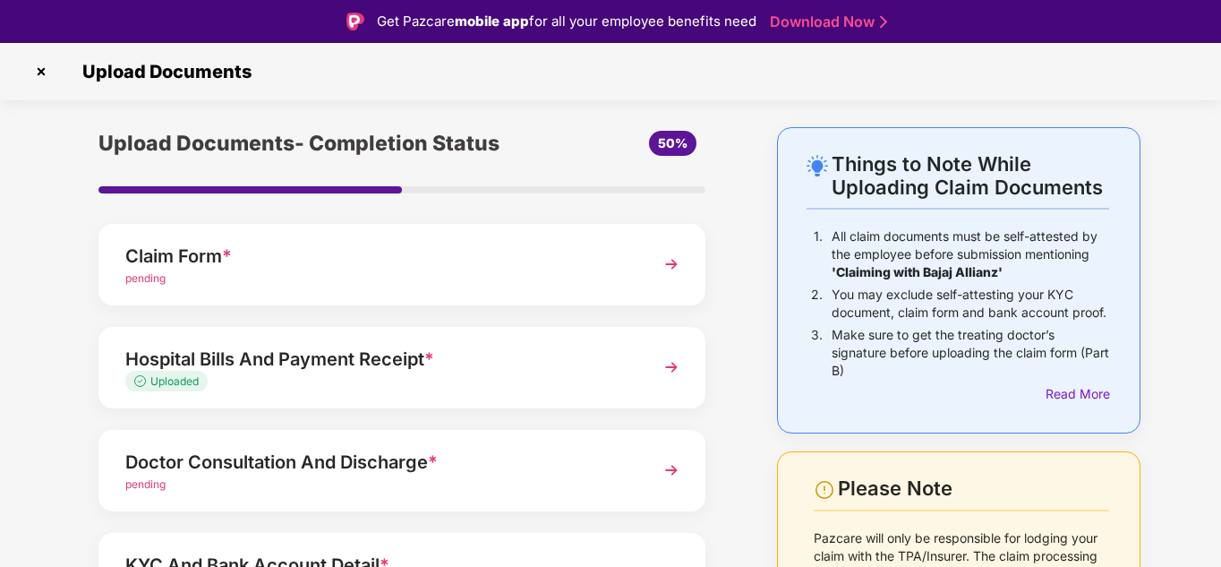
click at [670, 465] on img at bounding box center [671, 470] width 32 height 32
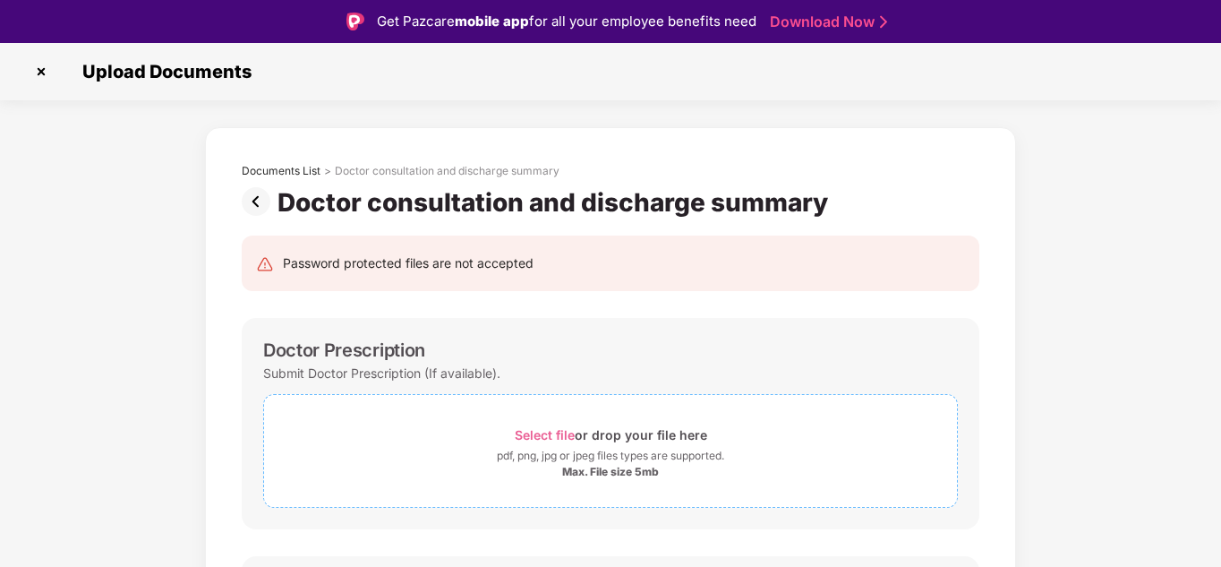
click at [543, 432] on span "Select file" at bounding box center [545, 434] width 60 height 15
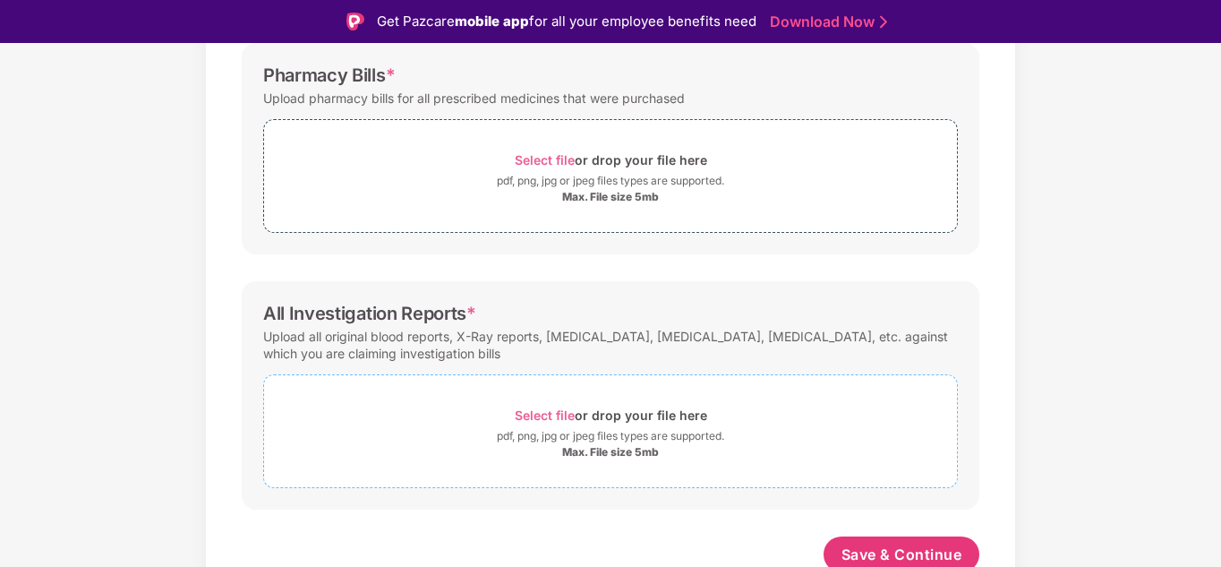
scroll to position [592, 0]
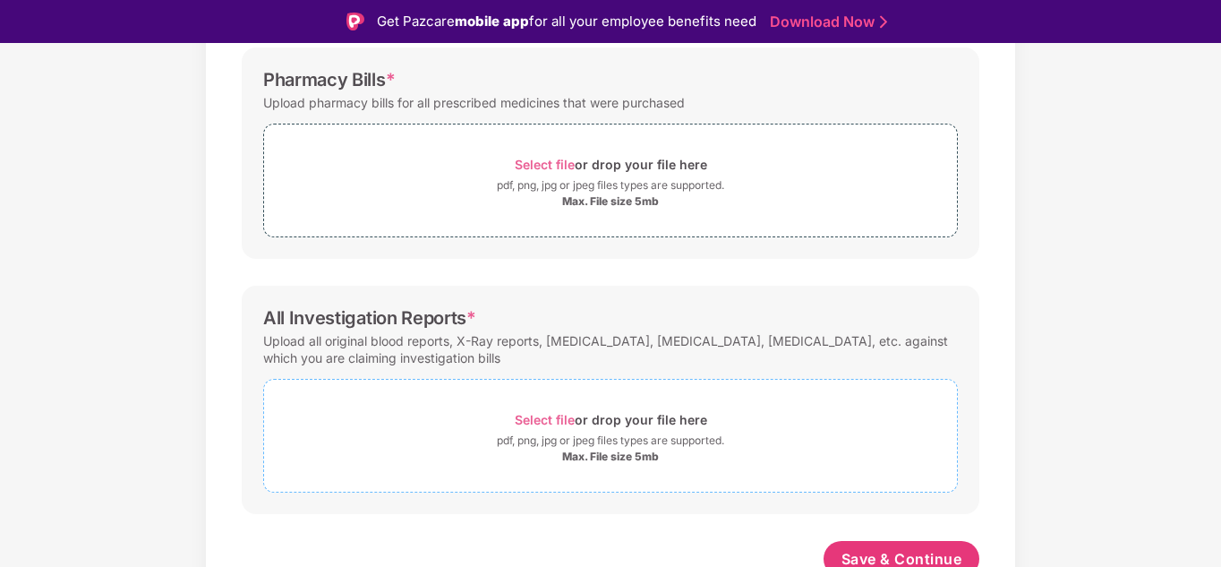
click at [548, 416] on span "Select file" at bounding box center [545, 419] width 60 height 15
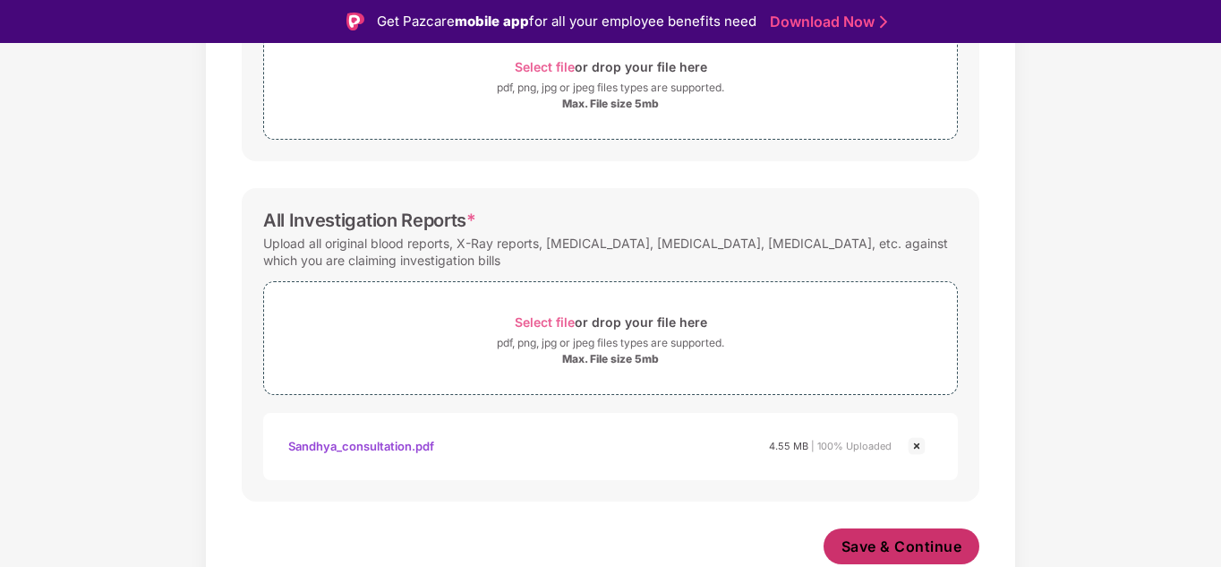
click at [884, 543] on span "Save & Continue" at bounding box center [901, 546] width 121 height 20
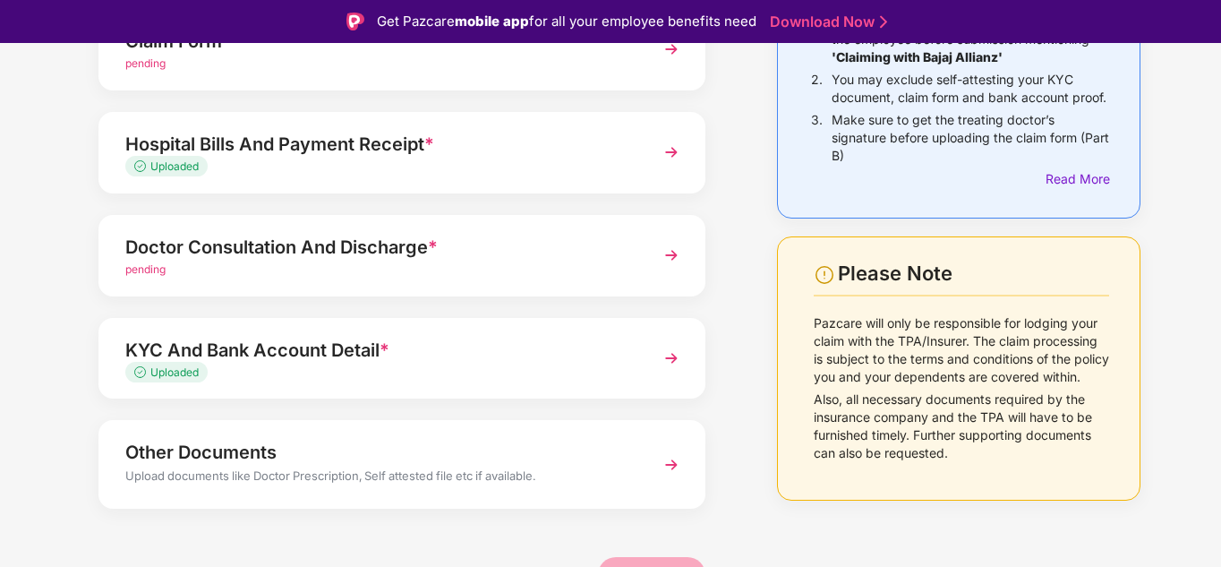
scroll to position [216, 0]
click at [669, 465] on img at bounding box center [671, 464] width 32 height 32
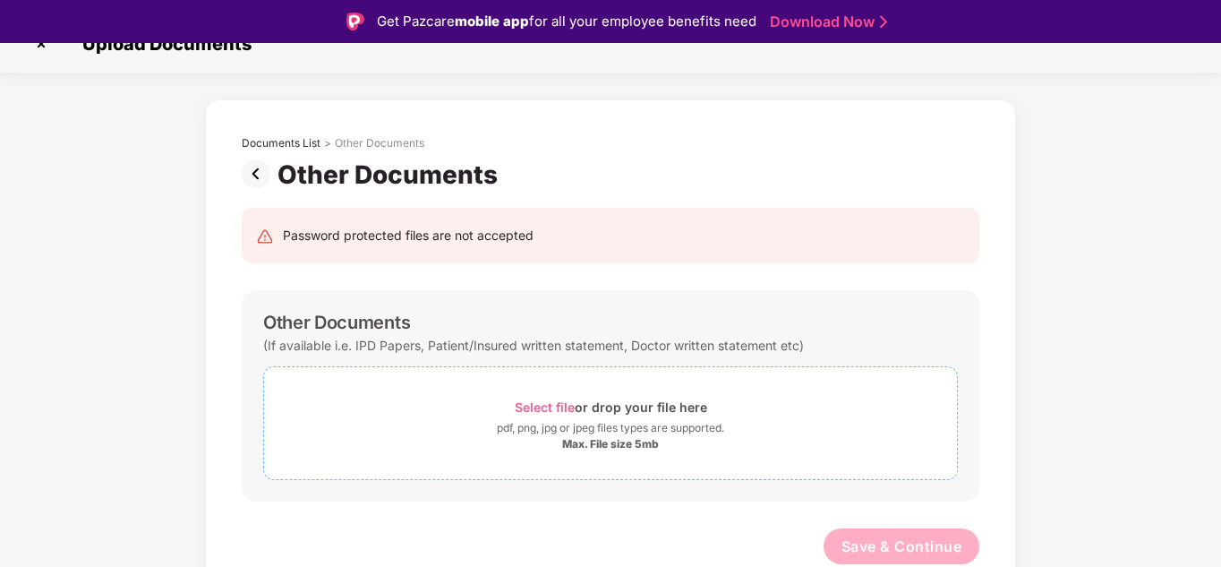
click at [561, 406] on span "Select file" at bounding box center [545, 406] width 60 height 15
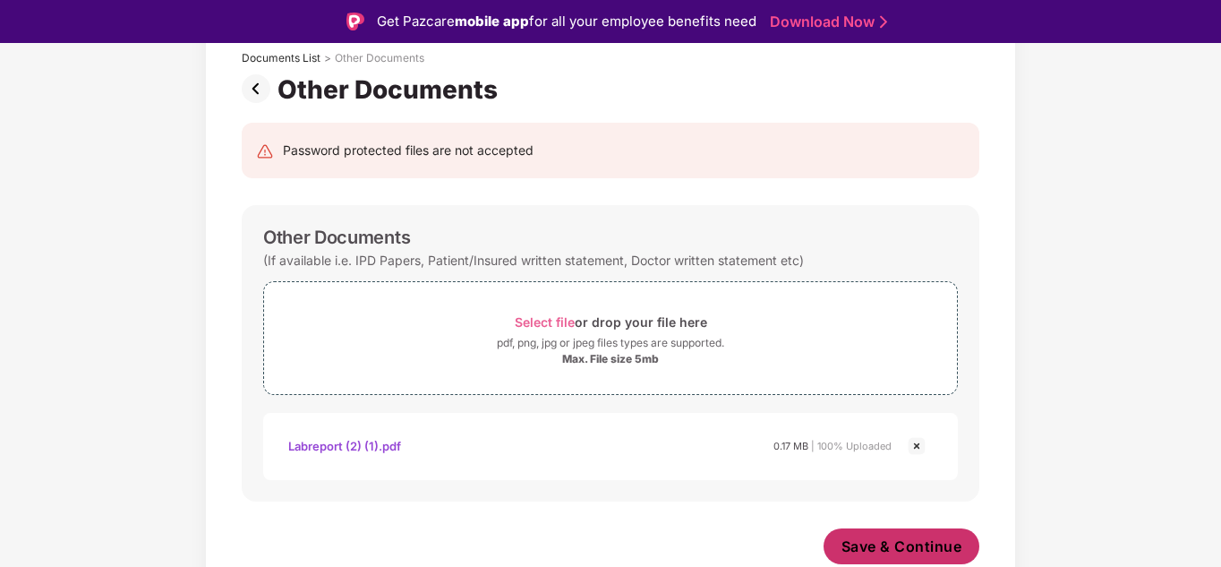
scroll to position [113, 0]
click at [890, 540] on span "Save & Continue" at bounding box center [901, 546] width 121 height 20
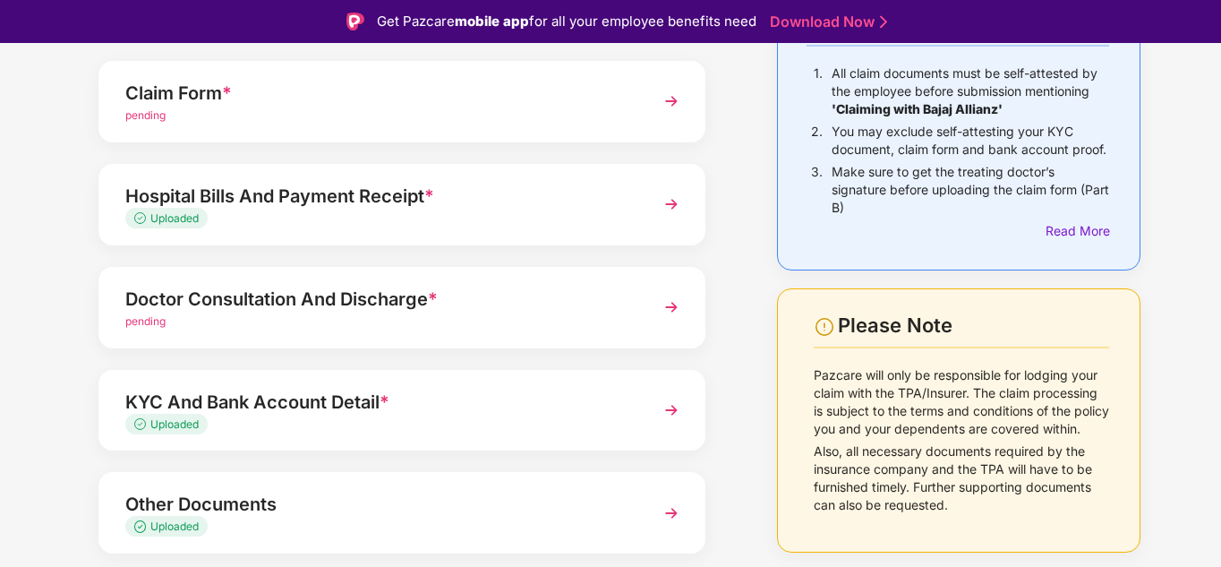
scroll to position [164, 0]
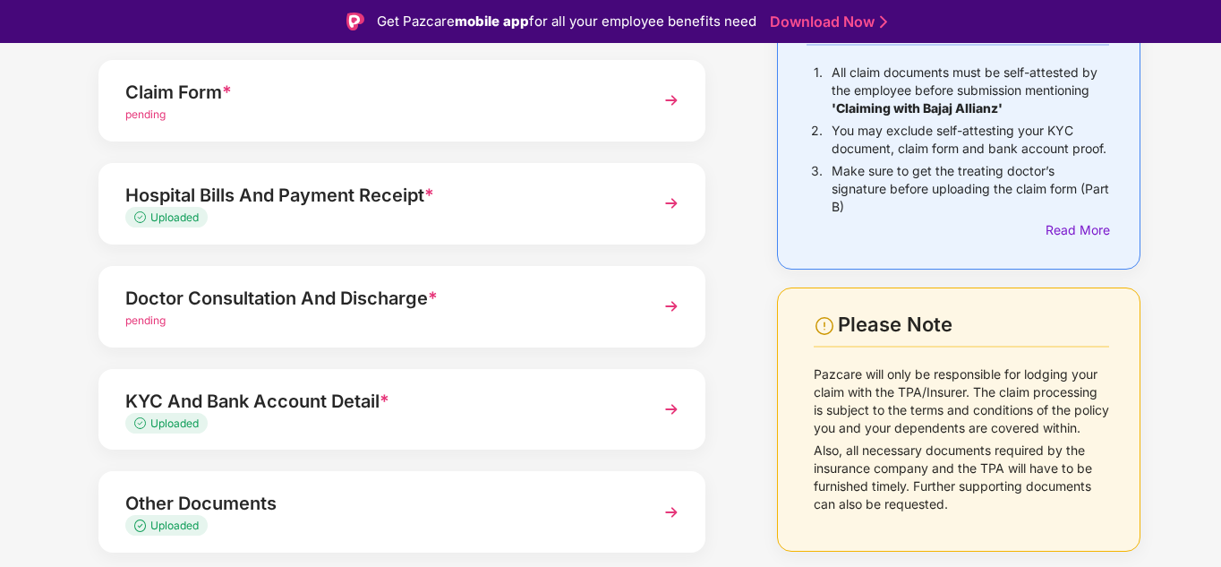
click at [670, 307] on img at bounding box center [671, 306] width 32 height 32
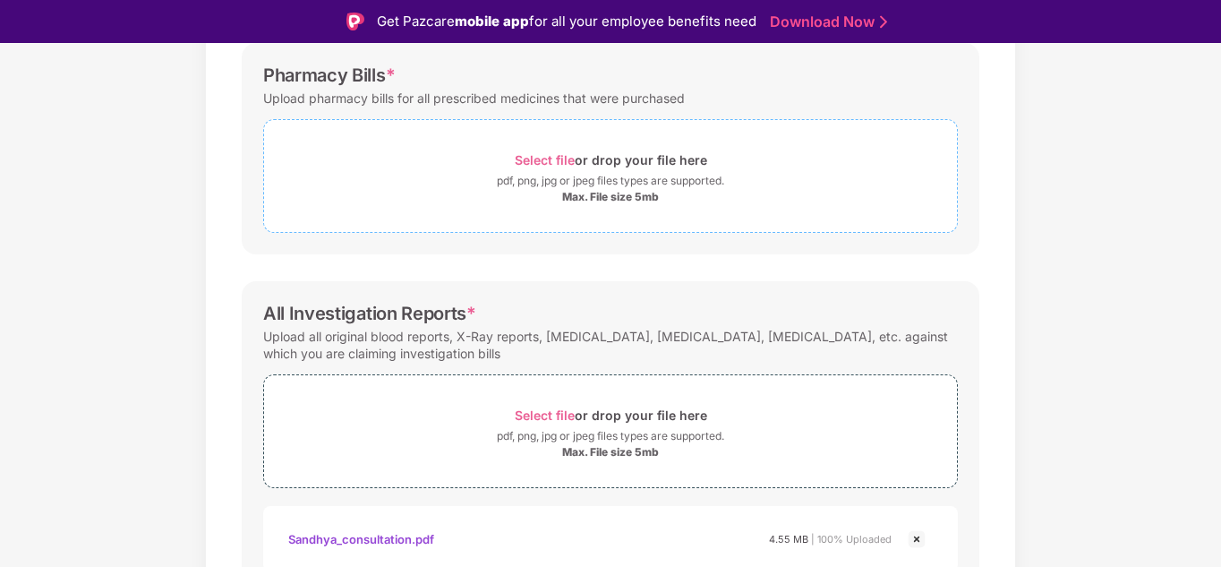
scroll to position [608, 0]
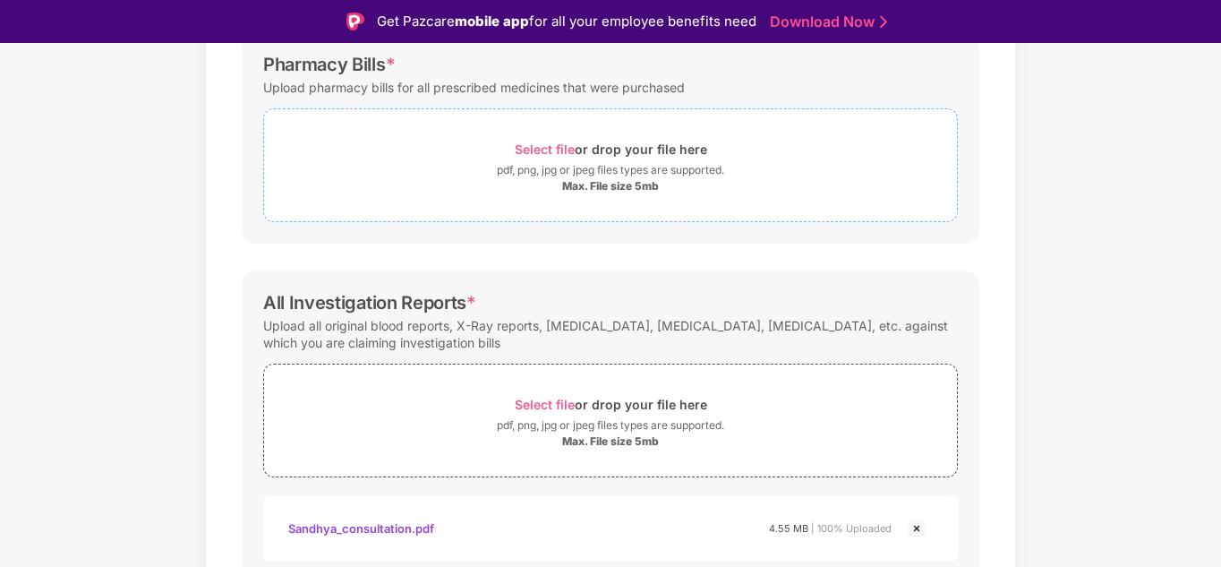
click at [532, 143] on span "Select file" at bounding box center [545, 148] width 60 height 15
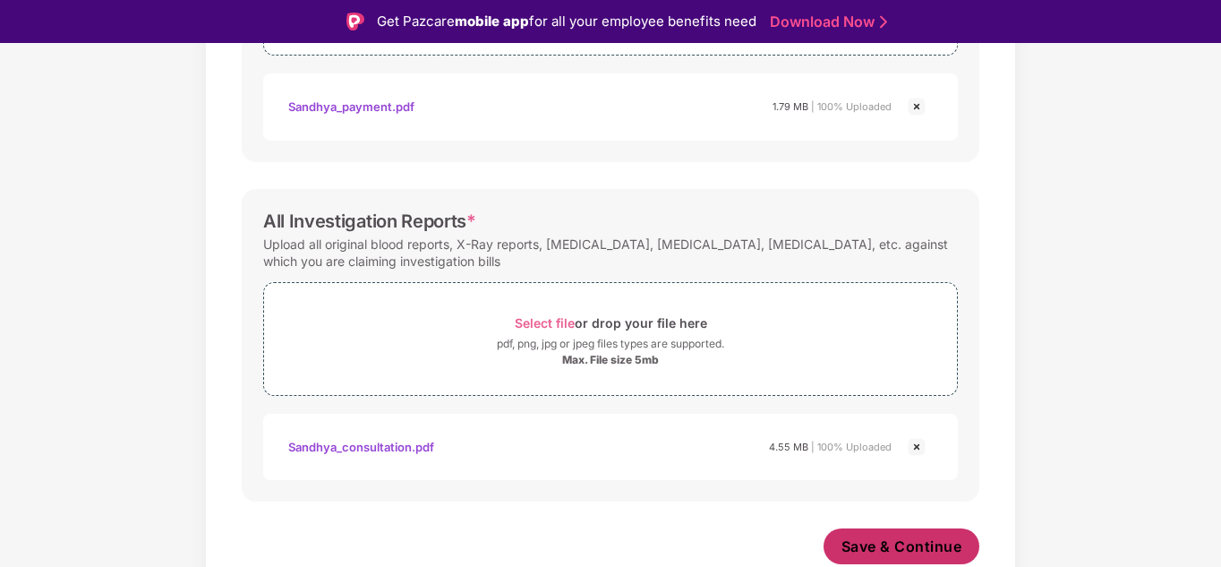
scroll to position [774, 0]
click at [887, 541] on span "Save & Continue" at bounding box center [901, 546] width 121 height 20
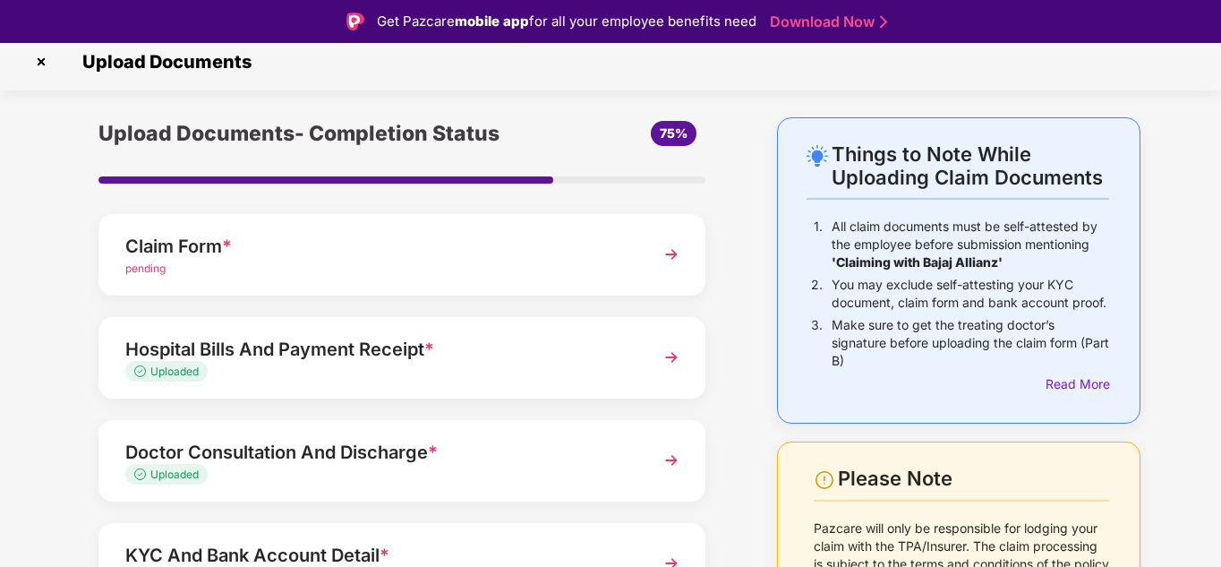
scroll to position [9, 0]
click at [670, 260] on img at bounding box center [671, 255] width 32 height 32
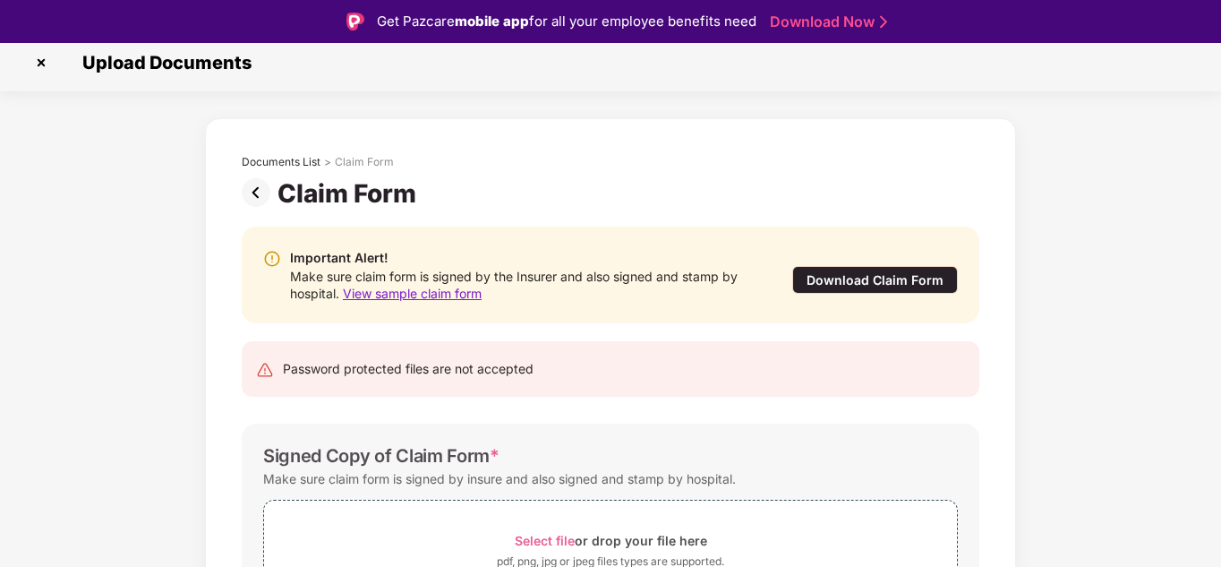
click at [836, 278] on div "Download Claim Form" at bounding box center [875, 280] width 166 height 28
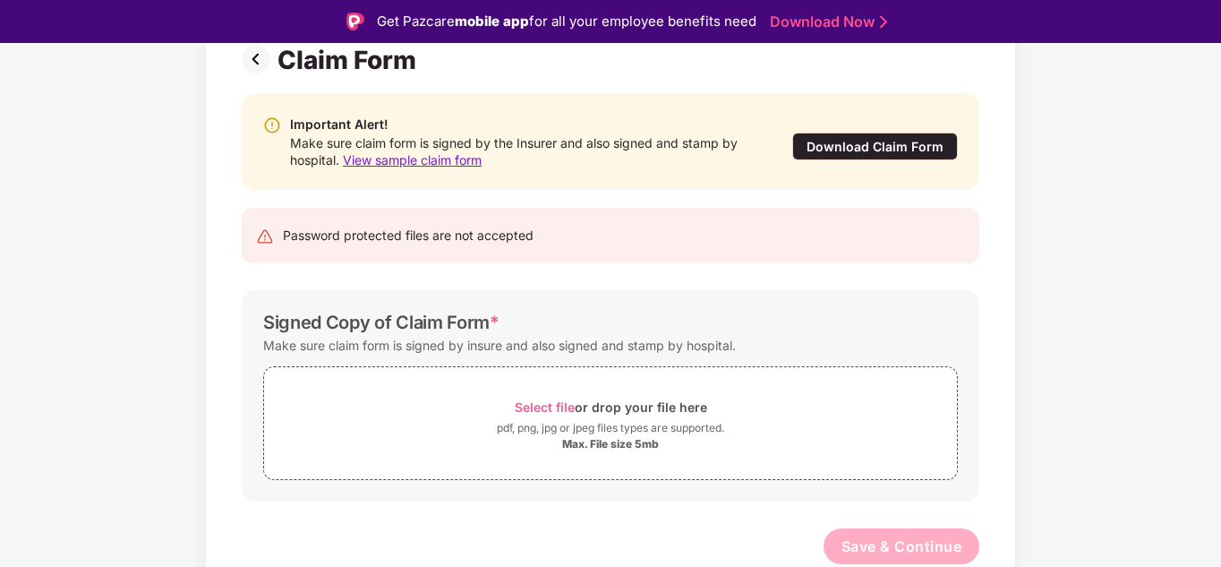
scroll to position [0, 0]
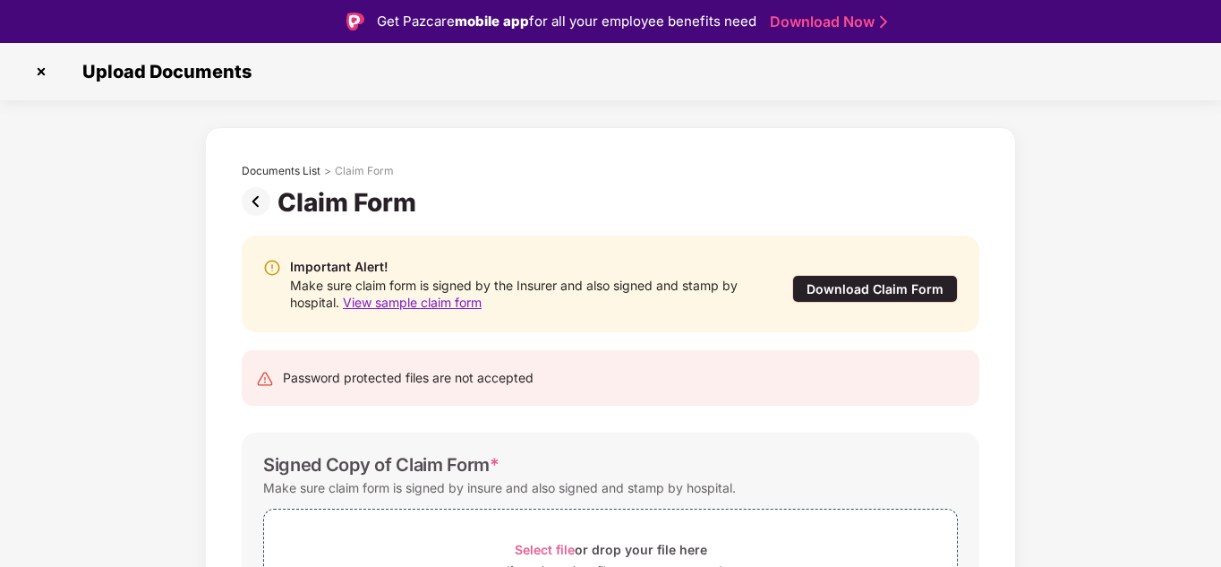
click at [252, 199] on img at bounding box center [260, 201] width 36 height 29
